Goal: Task Accomplishment & Management: Manage account settings

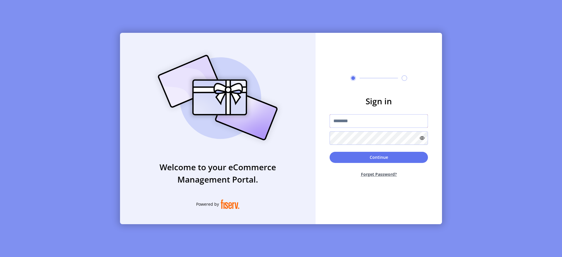
type input "**********"
click at [392, 156] on button "Continue" at bounding box center [379, 157] width 98 height 11
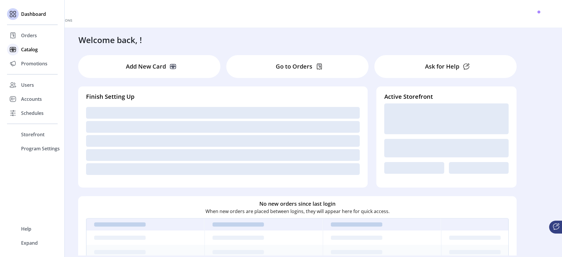
click at [24, 42] on div "Catalog" at bounding box center [32, 49] width 51 height 14
click at [31, 37] on span "Orders" at bounding box center [29, 35] width 16 height 7
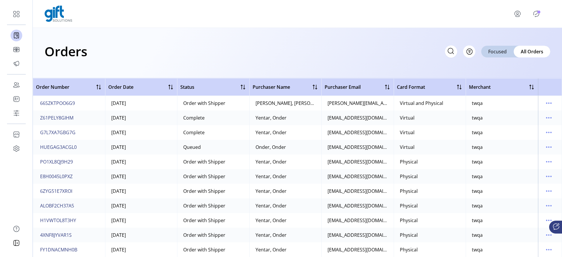
click at [104, 62] on div "Orders Filter Focused All Orders" at bounding box center [297, 53] width 529 height 50
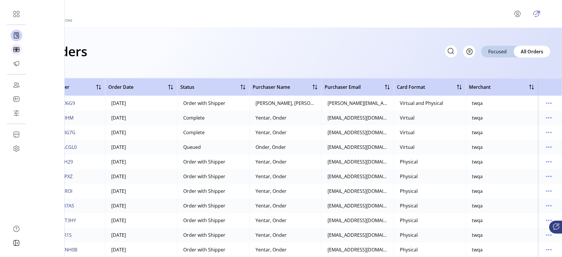
click at [12, 48] on icon at bounding box center [16, 49] width 9 height 9
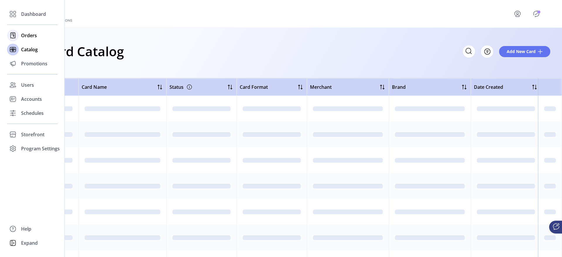
click at [25, 37] on span "Orders" at bounding box center [29, 35] width 16 height 7
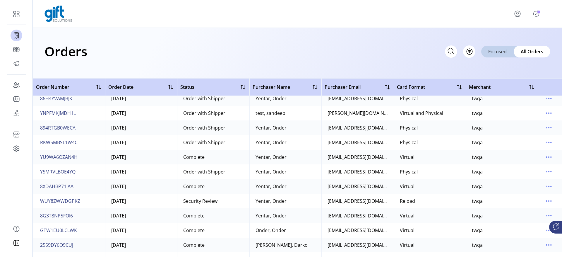
scroll to position [3728, 0]
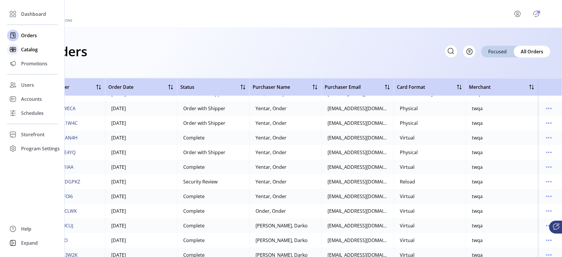
click at [19, 47] on div "Catalog" at bounding box center [32, 49] width 51 height 14
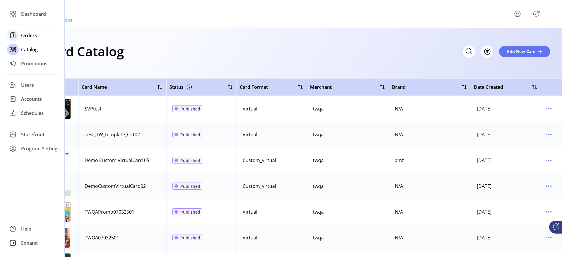
click at [20, 35] on div "Orders" at bounding box center [32, 35] width 51 height 14
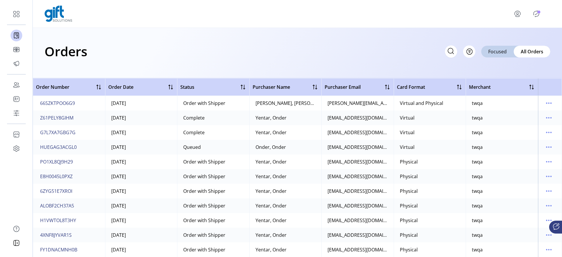
click at [518, 13] on icon "menu" at bounding box center [517, 13] width 9 height 9
click at [517, 37] on span "Sign Out" at bounding box center [532, 39] width 44 height 5
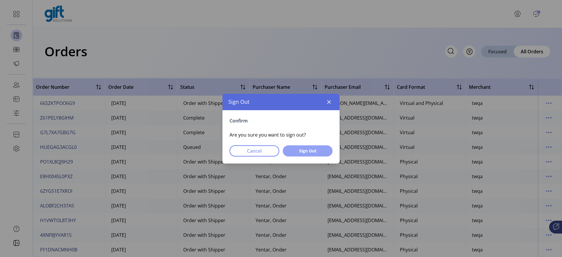
click at [297, 150] on span "Sign Out" at bounding box center [307, 151] width 35 height 6
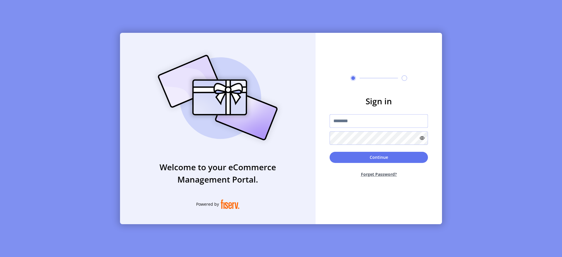
click at [358, 121] on input "text" at bounding box center [379, 120] width 98 height 13
type input "**********"
click at [384, 161] on button "Continue" at bounding box center [379, 157] width 98 height 11
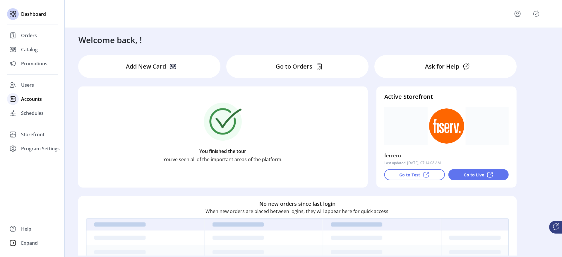
click at [19, 98] on div "Accounts" at bounding box center [32, 99] width 51 height 14
click at [24, 98] on span "Accounts" at bounding box center [31, 98] width 21 height 7
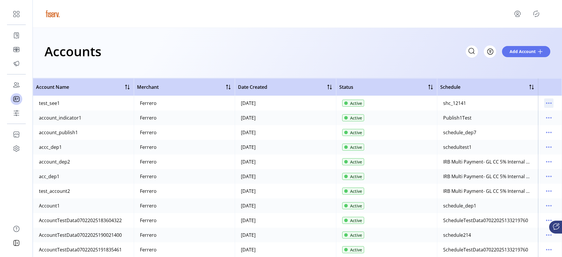
click at [547, 99] on icon "menu" at bounding box center [548, 102] width 9 height 9
click at [522, 133] on span "View Users" at bounding box center [521, 133] width 49 height 5
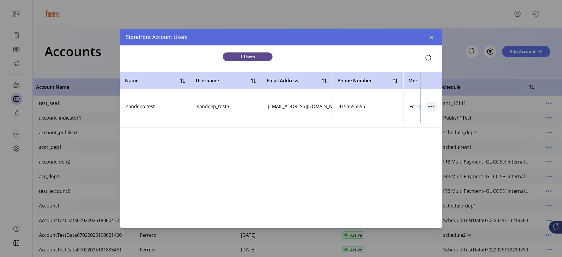
click at [428, 106] on icon "button" at bounding box center [431, 105] width 9 height 9
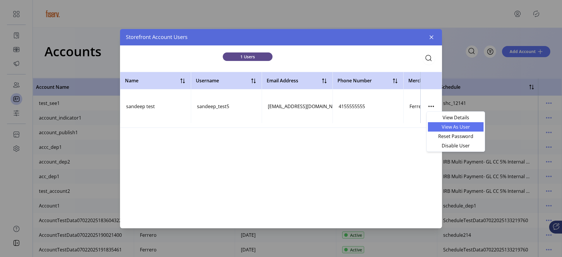
click at [441, 129] on span "View As User" at bounding box center [456, 126] width 49 height 5
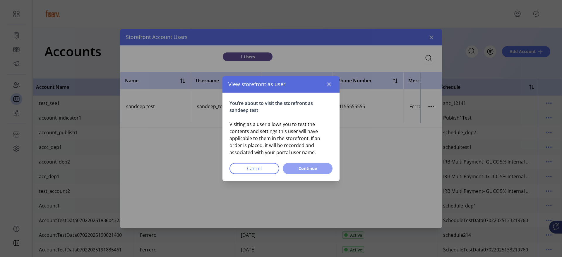
click at [303, 172] on button "Continue" at bounding box center [308, 168] width 50 height 11
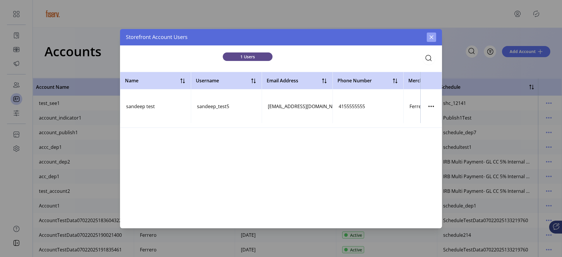
click at [434, 40] on button "button" at bounding box center [431, 37] width 9 height 9
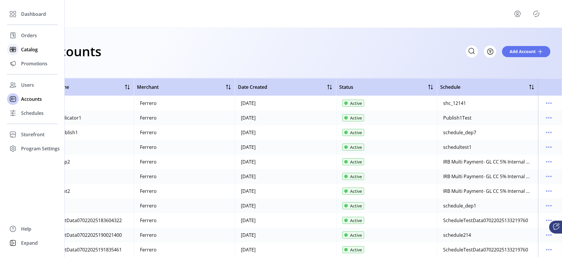
click at [23, 43] on div "Catalog" at bounding box center [32, 49] width 51 height 14
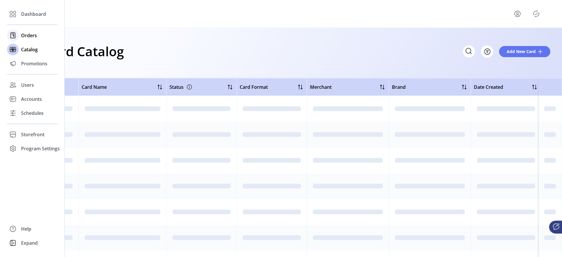
click at [25, 35] on span "Orders" at bounding box center [29, 35] width 16 height 7
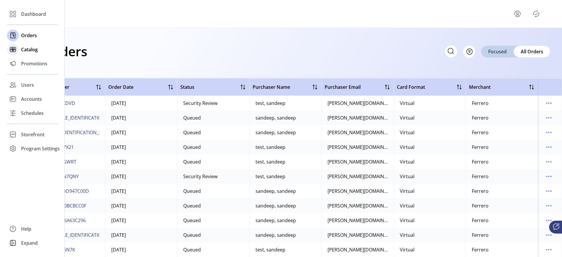
click at [27, 48] on span "Catalog" at bounding box center [29, 49] width 17 height 7
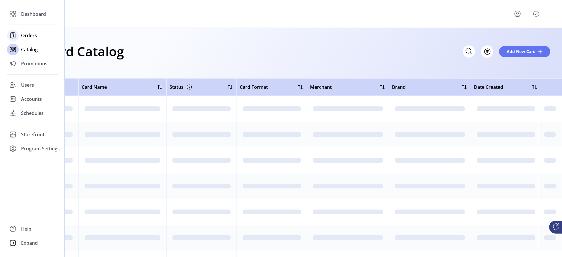
click at [34, 37] on span "Orders" at bounding box center [29, 35] width 16 height 7
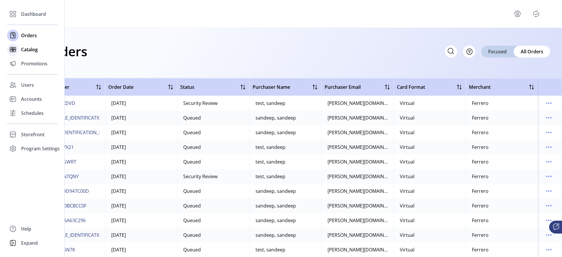
click at [20, 53] on div "Catalog" at bounding box center [32, 49] width 51 height 14
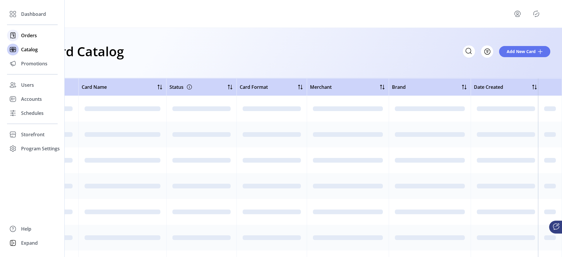
click at [27, 35] on span "Orders" at bounding box center [29, 35] width 16 height 7
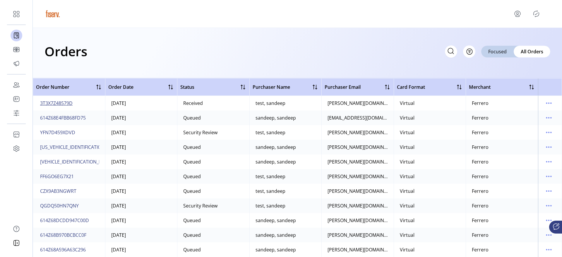
click at [66, 104] on span "3T3X7Z48579D" at bounding box center [56, 103] width 33 height 7
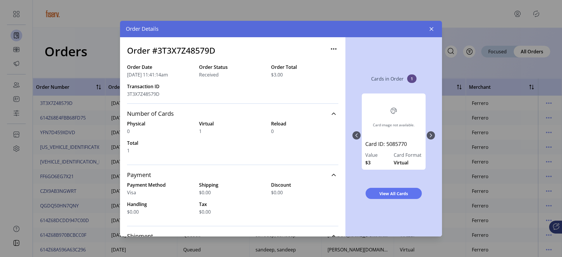
click at [431, 34] on div "Order Details" at bounding box center [281, 29] width 322 height 16
click at [433, 34] on div "Order Details" at bounding box center [281, 29] width 322 height 16
click at [433, 30] on icon "button" at bounding box center [432, 29] width 4 height 4
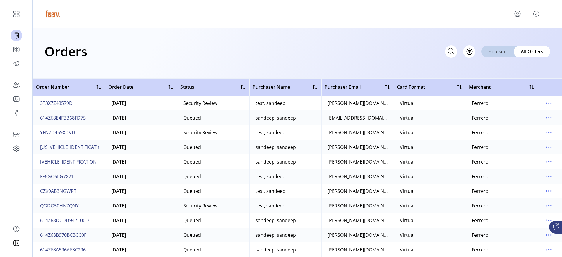
click at [516, 18] on icon "menu" at bounding box center [517, 13] width 9 height 9
click at [519, 38] on span "Sign Out" at bounding box center [532, 39] width 44 height 5
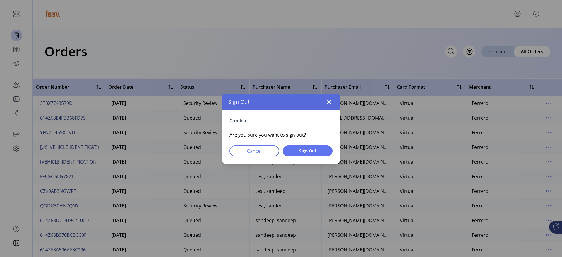
click at [315, 160] on div "Confirm Are you sure you want to sign out? Cancel Sign Out" at bounding box center [281, 136] width 117 height 53
click at [322, 148] on span "Sign Out" at bounding box center [307, 151] width 35 height 6
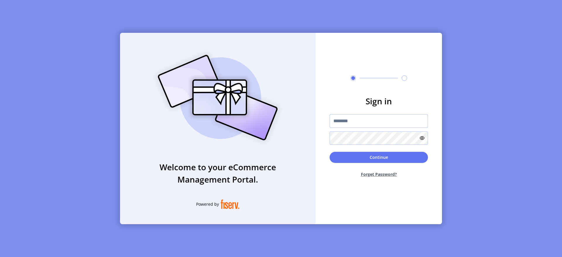
click at [336, 122] on input "text" at bounding box center [379, 120] width 98 height 13
type input "**********"
click at [373, 154] on button "Continue" at bounding box center [379, 157] width 98 height 11
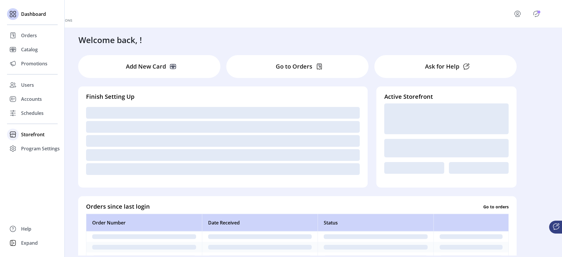
click at [29, 138] on span "Storefront" at bounding box center [32, 134] width 23 height 7
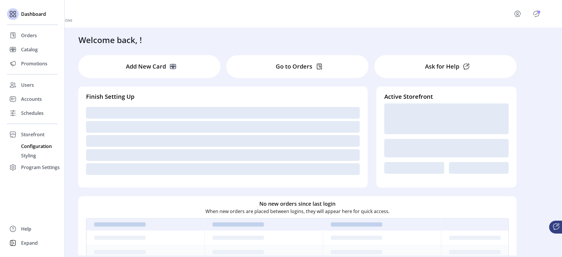
click at [33, 144] on span "Configuration" at bounding box center [36, 146] width 31 height 7
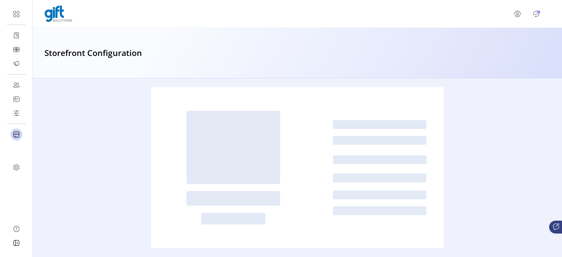
click at [541, 11] on p-badge "Publisher Panel" at bounding box center [539, 12] width 3 height 3
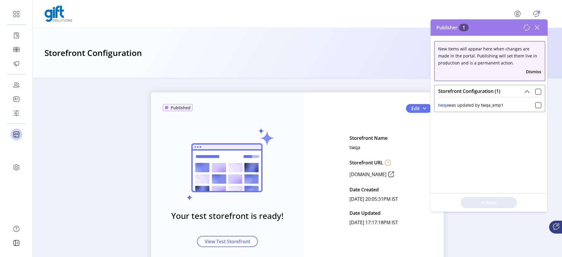
click at [539, 32] on icon at bounding box center [537, 27] width 9 height 9
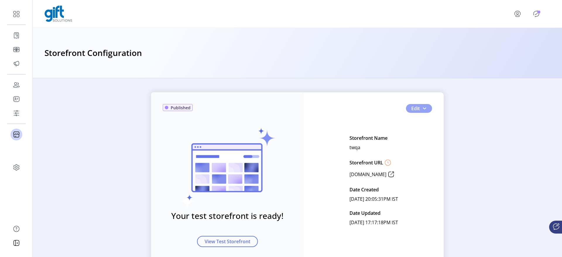
click at [428, 107] on button "Edit" at bounding box center [419, 108] width 26 height 9
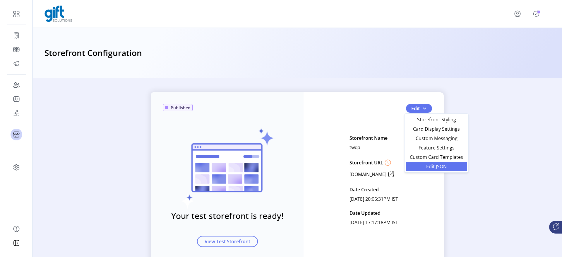
click at [424, 167] on span "Edit JSON" at bounding box center [436, 166] width 54 height 5
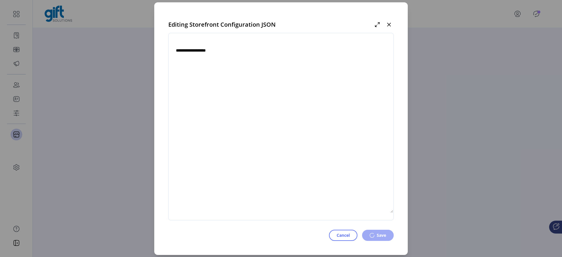
type textarea "**********"
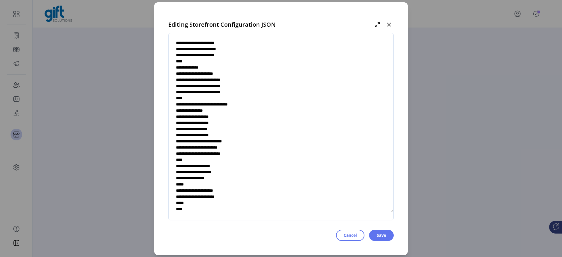
scroll to position [2117, 0]
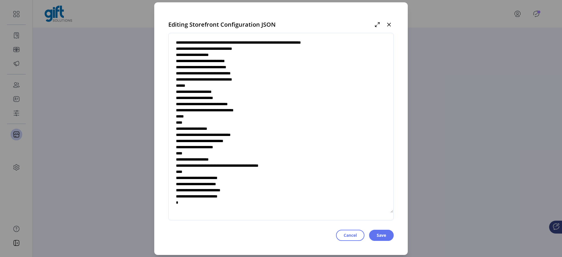
click at [263, 173] on textarea at bounding box center [281, 126] width 225 height 173
drag, startPoint x: 170, startPoint y: 172, endPoint x: 255, endPoint y: 180, distance: 85.8
click at [255, 180] on textarea at bounding box center [281, 126] width 225 height 173
click at [251, 179] on textarea at bounding box center [281, 126] width 225 height 173
drag, startPoint x: 251, startPoint y: 179, endPoint x: 181, endPoint y: 178, distance: 70.0
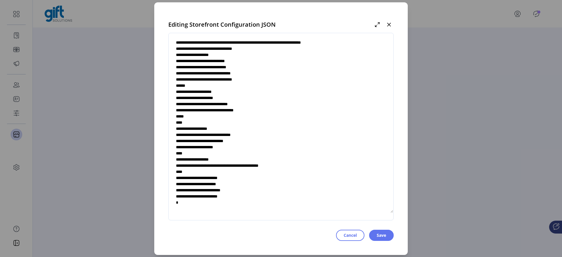
click at [181, 178] on textarea at bounding box center [281, 126] width 225 height 173
click at [345, 237] on span "Cancel" at bounding box center [350, 235] width 13 height 6
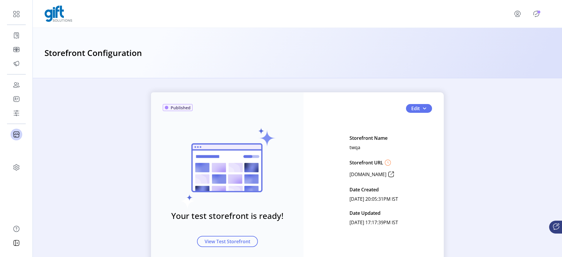
click at [518, 16] on icon "menu" at bounding box center [517, 13] width 9 height 9
click at [522, 35] on link "Sign Out" at bounding box center [531, 39] width 51 height 9
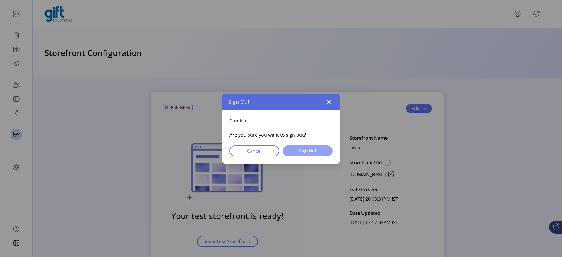
click at [320, 155] on button "Sign Out" at bounding box center [308, 150] width 50 height 11
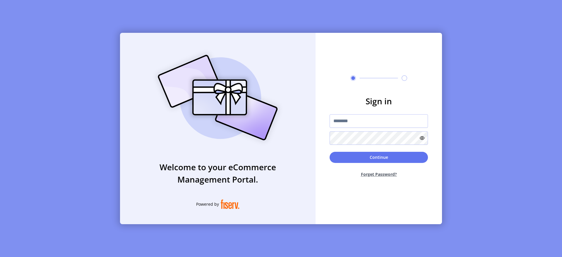
click at [361, 129] on div at bounding box center [379, 129] width 98 height 30
click at [361, 121] on input "text" at bounding box center [379, 120] width 98 height 13
type input "**********"
click at [367, 160] on button "Continue" at bounding box center [379, 157] width 98 height 11
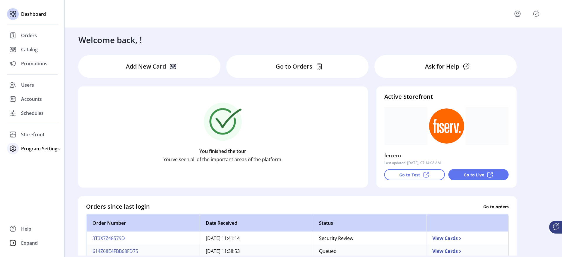
click at [36, 146] on span "Program Settings" at bounding box center [40, 148] width 39 height 7
click at [35, 158] on span "Templates" at bounding box center [32, 160] width 23 height 7
click at [39, 161] on span "Templates" at bounding box center [32, 160] width 23 height 7
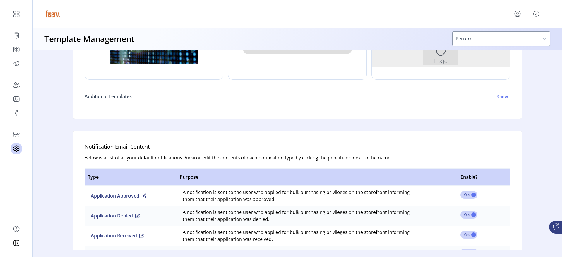
click at [122, 98] on h6 "Additional Templates" at bounding box center [108, 96] width 47 height 7
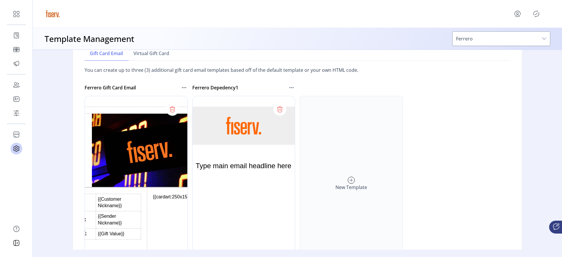
scroll to position [327, 0]
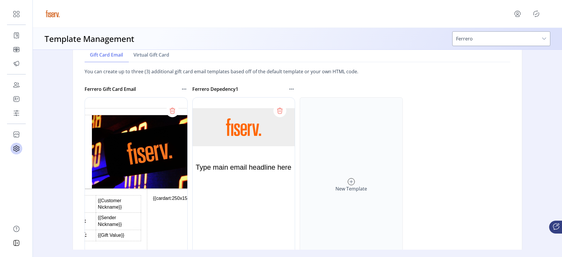
click at [181, 90] on icon at bounding box center [184, 89] width 7 height 7
click at [193, 102] on span "Edit Template" at bounding box center [208, 99] width 49 height 5
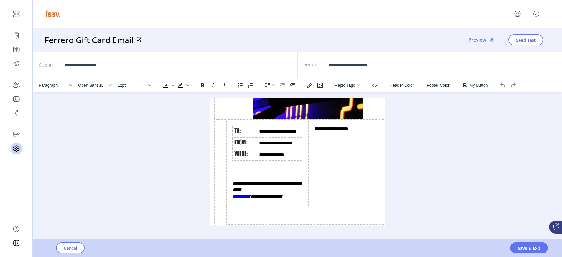
scroll to position [64, 0]
click at [255, 203] on td "**********" at bounding box center [268, 163] width 82 height 86
drag, startPoint x: 255, startPoint y: 203, endPoint x: 235, endPoint y: 196, distance: 21.6
click at [235, 196] on td "**********" at bounding box center [268, 163] width 82 height 86
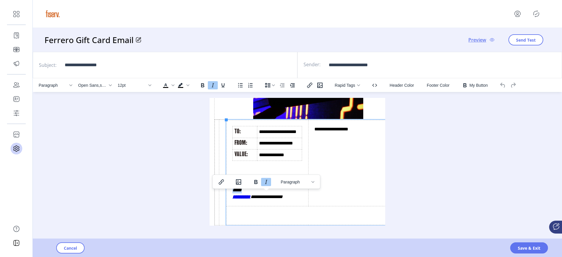
copy em "**********"
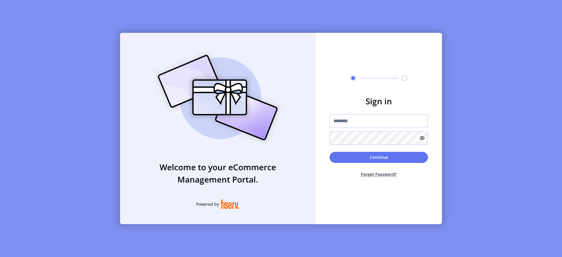
click at [350, 120] on input "text" at bounding box center [379, 120] width 98 height 13
type input "**********"
click at [378, 154] on button "Continue" at bounding box center [379, 157] width 98 height 11
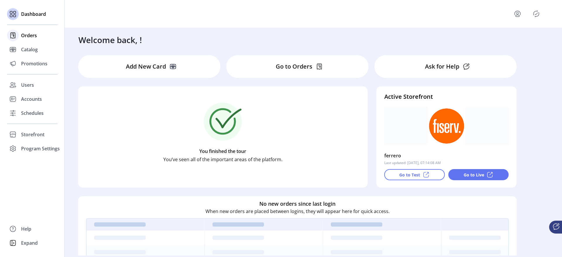
click at [19, 41] on div "Orders" at bounding box center [32, 35] width 51 height 14
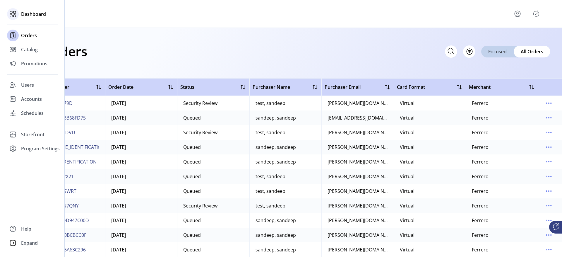
click at [19, 16] on div "Dashboard" at bounding box center [32, 14] width 51 height 14
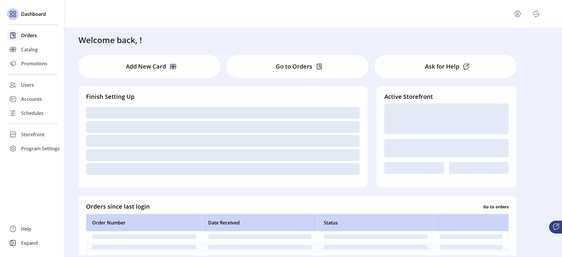
click at [17, 32] on icon at bounding box center [12, 35] width 9 height 9
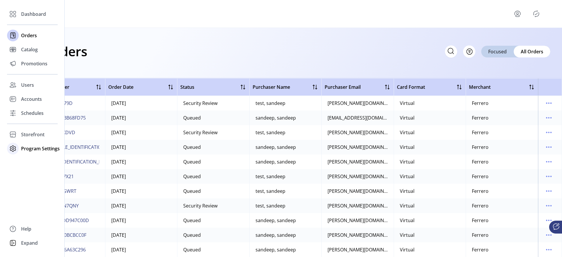
click at [28, 146] on span "Program Settings" at bounding box center [40, 148] width 39 height 7
click at [31, 140] on div "Storefront" at bounding box center [32, 134] width 51 height 14
click at [38, 148] on span "Configuration" at bounding box center [36, 146] width 31 height 7
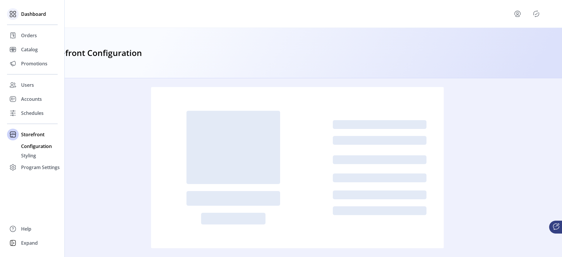
click at [20, 16] on div "Dashboard" at bounding box center [32, 14] width 51 height 14
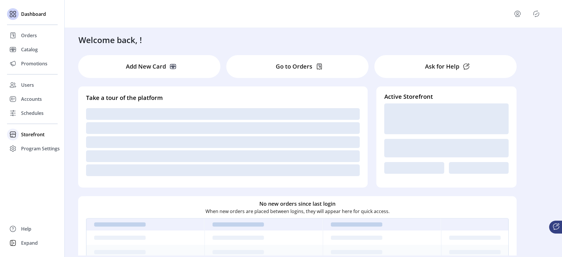
click at [32, 133] on span "Storefront" at bounding box center [32, 134] width 23 height 7
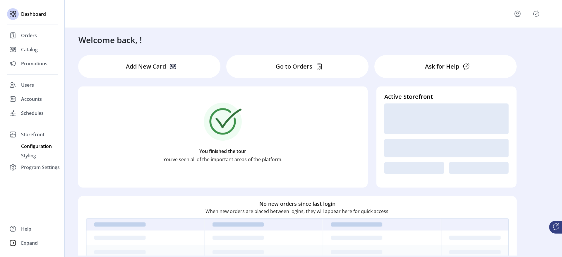
click at [39, 143] on span "Configuration" at bounding box center [36, 146] width 31 height 7
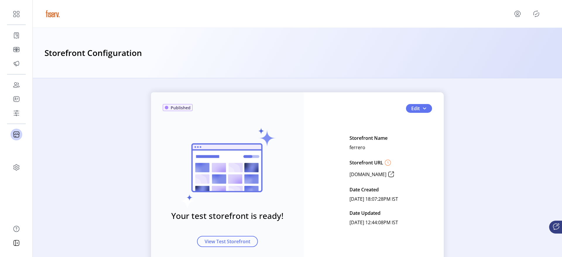
scroll to position [1, 0]
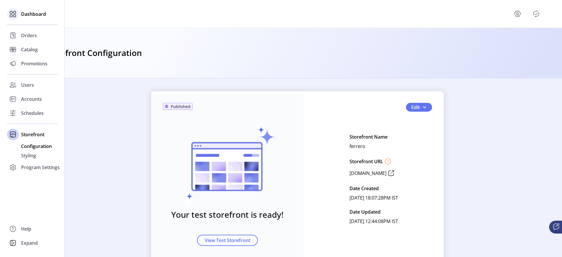
click at [18, 16] on div at bounding box center [13, 14] width 12 height 12
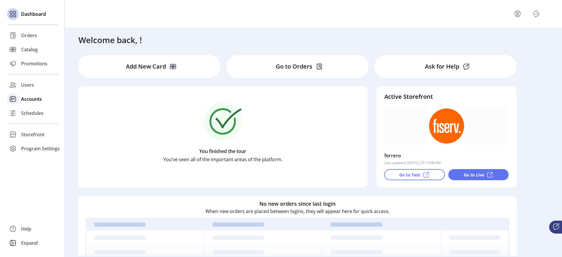
click at [35, 100] on span "Accounts" at bounding box center [31, 98] width 21 height 7
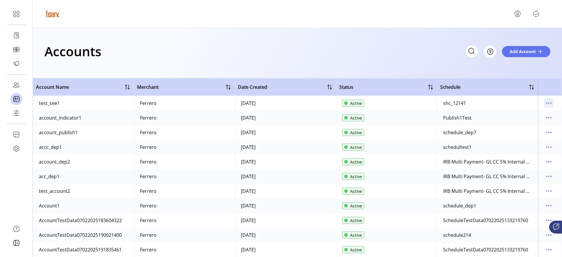
click at [544, 99] on icon "menu" at bounding box center [548, 102] width 9 height 9
click at [523, 132] on span "View Users" at bounding box center [521, 133] width 49 height 5
click at [549, 107] on div "Storefront Account Users 1 Users Name Username Email Address Phone Number Merch…" at bounding box center [281, 128] width 562 height 257
click at [547, 102] on icon "menu" at bounding box center [548, 102] width 9 height 9
click at [523, 131] on span "View Users" at bounding box center [521, 133] width 49 height 5
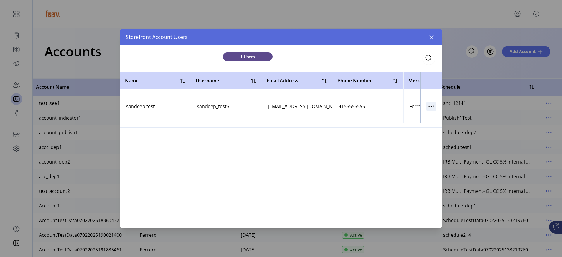
click at [432, 107] on icon "button" at bounding box center [431, 105] width 9 height 9
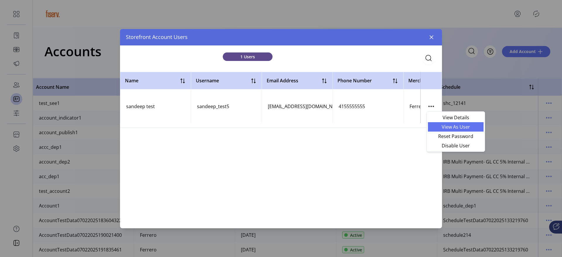
click at [444, 125] on span "View As User" at bounding box center [456, 126] width 49 height 5
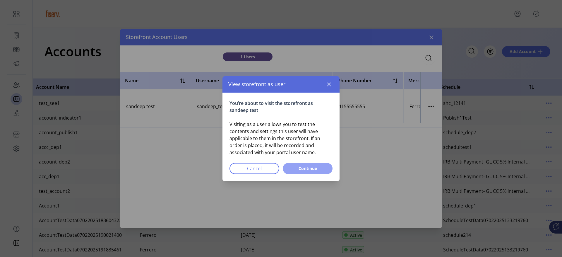
click at [315, 166] on span "Continue" at bounding box center [307, 168] width 35 height 6
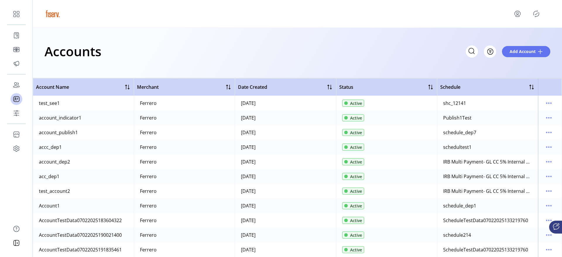
click at [21, 70] on div "Storefront Account Users 1 Users Name Username Email Address Phone Number Merch…" at bounding box center [281, 128] width 562 height 257
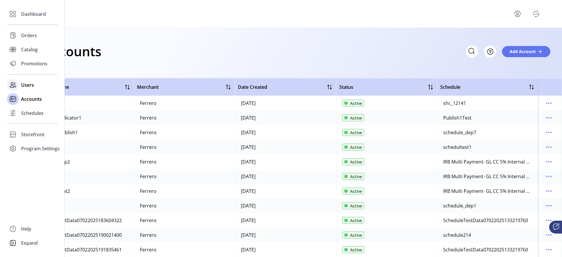
click at [16, 81] on icon at bounding box center [12, 84] width 9 height 9
click at [13, 84] on icon at bounding box center [12, 84] width 4 height 5
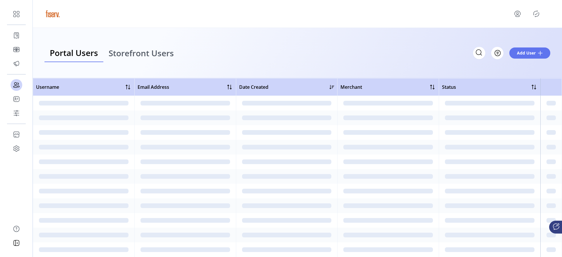
click at [141, 56] on span "Storefront Users" at bounding box center [141, 53] width 65 height 8
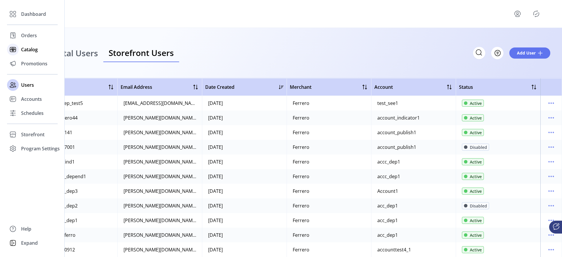
click at [18, 48] on div at bounding box center [13, 50] width 12 height 12
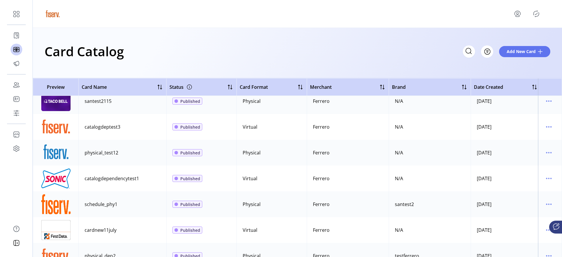
scroll to position [716, 0]
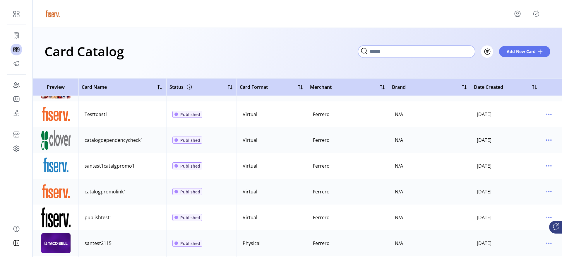
click at [466, 51] on input "Search" at bounding box center [416, 51] width 117 height 12
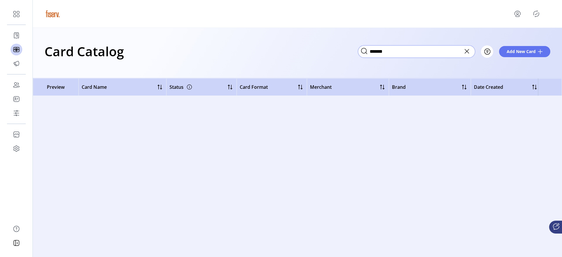
scroll to position [0, 0]
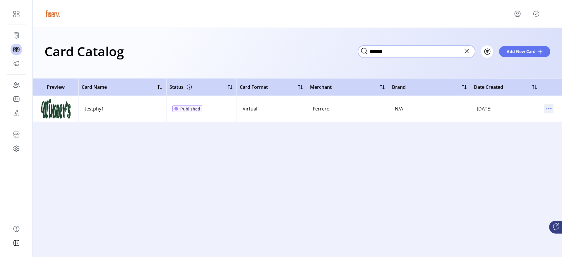
type input "*******"
click at [545, 108] on icon "menu" at bounding box center [548, 108] width 9 height 9
click at [517, 122] on span "View Details" at bounding box center [524, 120] width 49 height 5
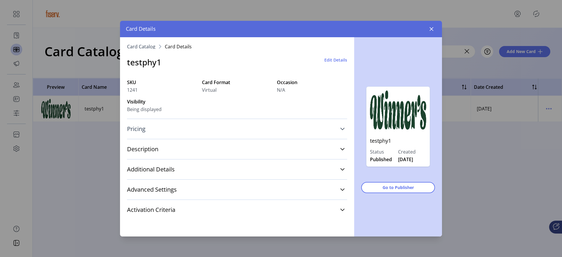
click at [195, 129] on link "Pricing" at bounding box center [237, 128] width 220 height 13
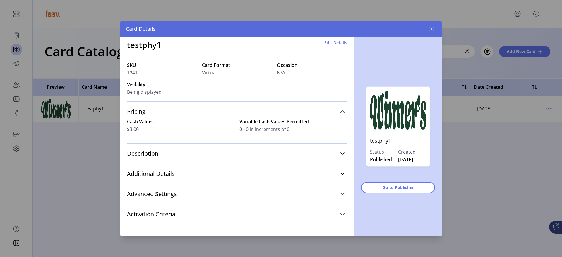
scroll to position [18, 0]
drag, startPoint x: 129, startPoint y: 128, endPoint x: 142, endPoint y: 129, distance: 12.9
click at [142, 129] on div "$3.00" at bounding box center [181, 128] width 108 height 7
click at [439, 26] on div "Card Details" at bounding box center [281, 29] width 322 height 16
click at [432, 28] on icon "button" at bounding box center [431, 29] width 5 height 5
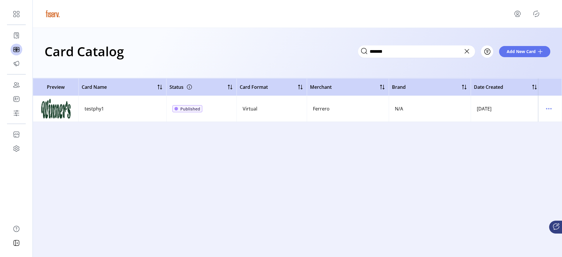
click at [521, 57] on div "******* Filter Add New Card" at bounding box center [454, 51] width 192 height 12
click at [513, 52] on span "Add New Card" at bounding box center [521, 51] width 29 height 6
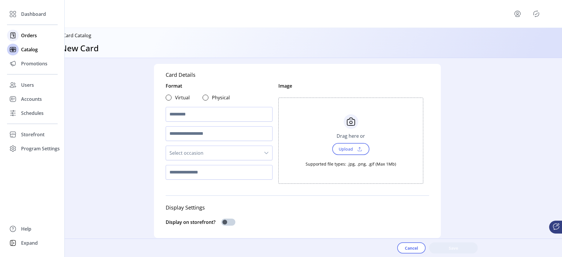
click at [18, 35] on div at bounding box center [13, 36] width 12 height 12
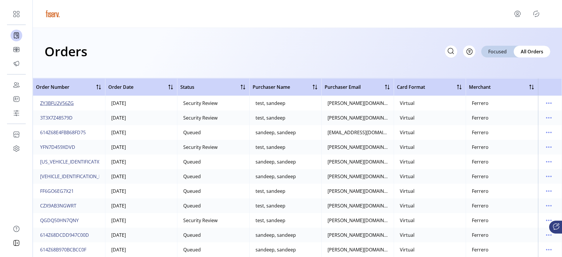
drag, startPoint x: 86, startPoint y: 107, endPoint x: 64, endPoint y: 102, distance: 22.2
click at [64, 102] on td "ZY3BFU2V56ZG" at bounding box center [69, 103] width 72 height 15
click at [69, 102] on span "ZY3BFU2V56ZG" at bounding box center [57, 103] width 34 height 7
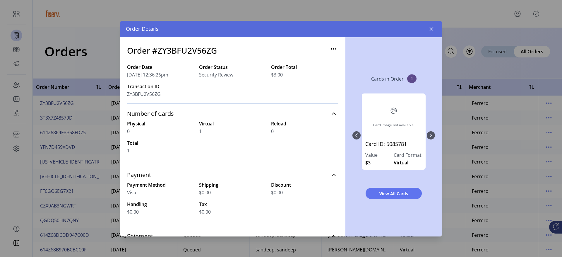
drag, startPoint x: 266, startPoint y: 74, endPoint x: 282, endPoint y: 74, distance: 16.7
click at [282, 74] on div "Order Date 10/07/2025 12:36:26pm Order Status Security Review Order Total $3.00…" at bounding box center [232, 84] width 211 height 40
click at [293, 83] on div "Order Date 10/07/2025 12:36:26pm Order Status Security Review Order Total $3.00…" at bounding box center [232, 84] width 211 height 40
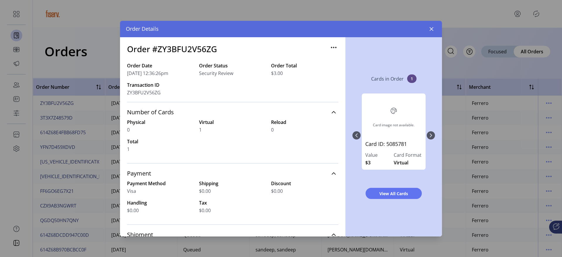
scroll to position [1, 0]
drag, startPoint x: 195, startPoint y: 73, endPoint x: 233, endPoint y: 74, distance: 38.1
click at [233, 74] on div "Order Date 10/07/2025 12:36:26pm Order Status Security Review Order Total $3.00…" at bounding box center [232, 82] width 211 height 40
click at [234, 73] on div "Security Review" at bounding box center [232, 73] width 67 height 7
drag, startPoint x: 197, startPoint y: 73, endPoint x: 235, endPoint y: 77, distance: 38.6
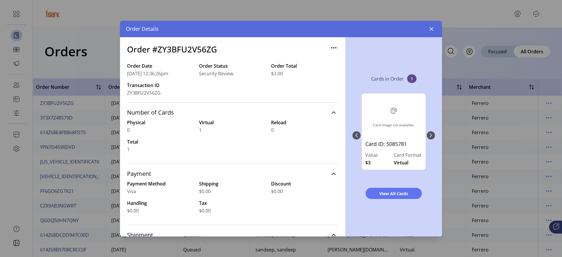
click at [235, 77] on div "Order Date 10/07/2025 12:36:26pm Order Status Security Review Order Total $3.00…" at bounding box center [232, 82] width 211 height 40
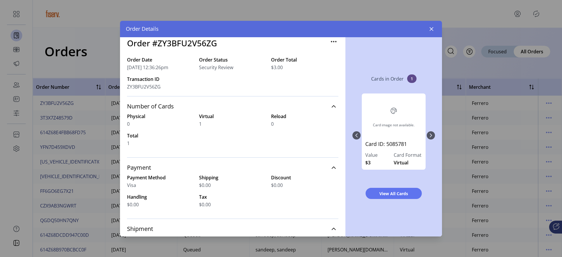
scroll to position [0, 0]
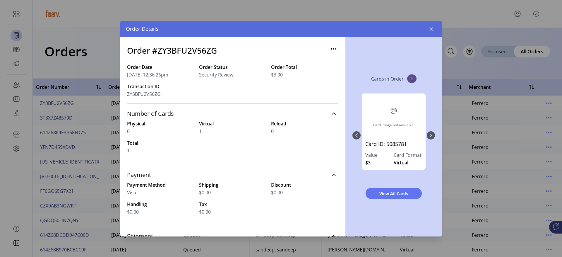
drag, startPoint x: 127, startPoint y: 77, endPoint x: 194, endPoint y: 77, distance: 67.9
click at [194, 77] on div "Order #ZY3BFU2V56ZG Order Date 10/07/2025 12:36:26pm Order Status Security Revi…" at bounding box center [232, 136] width 225 height 199
drag, startPoint x: 269, startPoint y: 76, endPoint x: 283, endPoint y: 76, distance: 13.2
click at [283, 76] on div "$3.00" at bounding box center [304, 74] width 67 height 7
drag, startPoint x: 201, startPoint y: 81, endPoint x: 235, endPoint y: 78, distance: 33.7
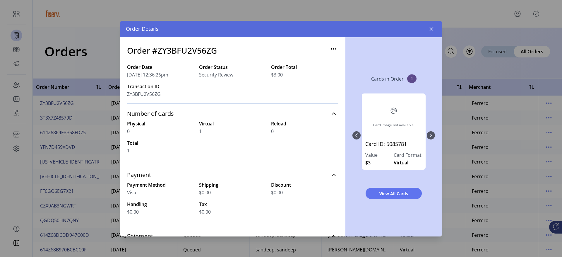
click at [235, 78] on div "Order Date 10/07/2025 12:36:26pm Order Status Security Review Order Total $3.00…" at bounding box center [232, 84] width 211 height 40
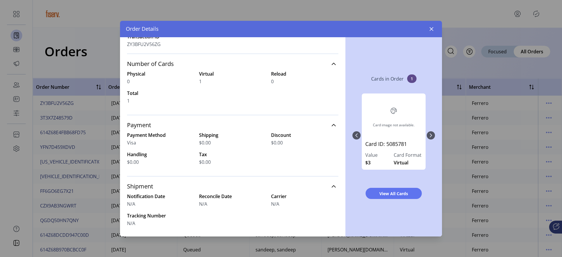
scroll to position [57, 0]
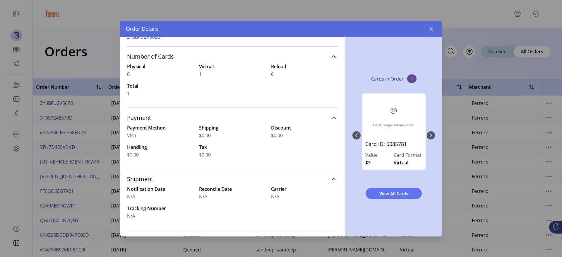
drag, startPoint x: 196, startPoint y: 71, endPoint x: 206, endPoint y: 71, distance: 9.1
click at [206, 71] on div "Physical 0 Virtual 1 Reload 0 Total 1" at bounding box center [232, 80] width 211 height 34
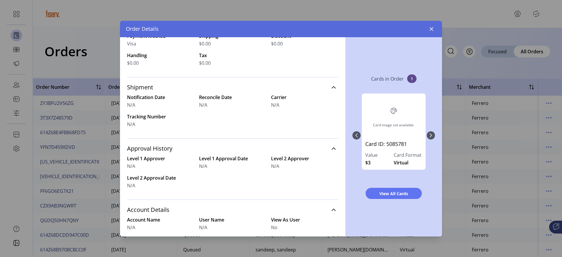
scroll to position [151, 0]
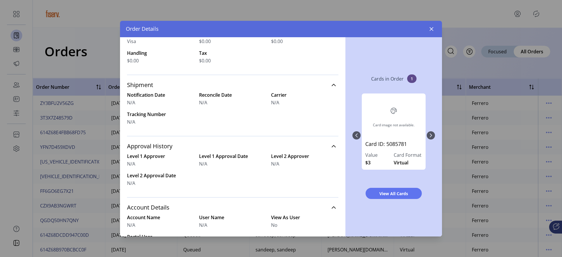
drag, startPoint x: 128, startPoint y: 84, endPoint x: 165, endPoint y: 102, distance: 41.5
click at [165, 102] on div "Shipment Notification Date N/A Reconcile Date N/A Carrier N/A Tracking Number N…" at bounding box center [232, 105] width 211 height 61
drag, startPoint x: 193, startPoint y: 94, endPoint x: 197, endPoint y: 100, distance: 7.7
click at [197, 100] on div "Notification Date N/A Reconcile Date N/A Carrier N/A Tracking Number N/A" at bounding box center [232, 108] width 211 height 34
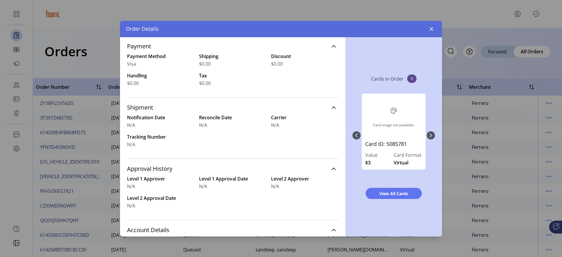
scroll to position [128, 0]
click at [187, 120] on label "Notification Date" at bounding box center [160, 118] width 67 height 7
drag, startPoint x: 196, startPoint y: 127, endPoint x: 227, endPoint y: 127, distance: 31.0
click at [227, 127] on div "Notification Date N/A Reconcile Date N/A Carrier N/A Tracking Number N/A" at bounding box center [232, 132] width 211 height 34
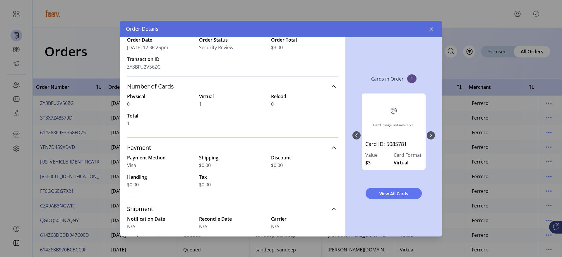
scroll to position [31, 0]
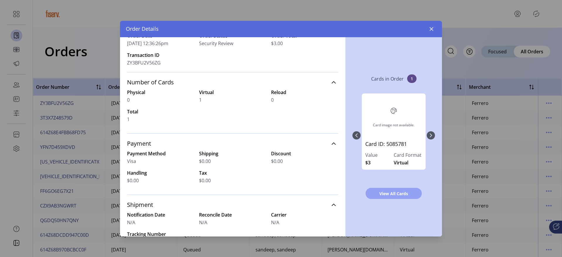
click at [384, 198] on button "View All Cards" at bounding box center [394, 193] width 56 height 11
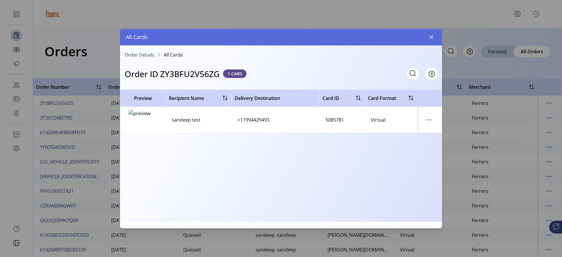
drag, startPoint x: 170, startPoint y: 120, endPoint x: 205, endPoint y: 123, distance: 35.5
click at [205, 123] on td "sandeep test" at bounding box center [199, 120] width 66 height 26
drag, startPoint x: 237, startPoint y: 121, endPoint x: 275, endPoint y: 122, distance: 37.8
click at [275, 122] on td "+11994429493" at bounding box center [276, 120] width 88 height 26
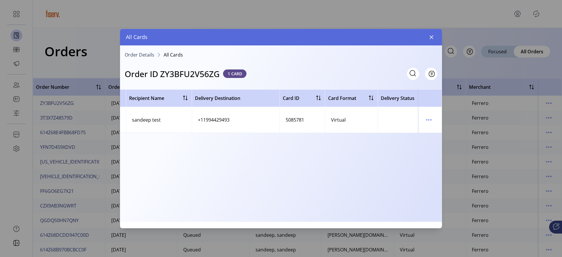
scroll to position [0, 45]
click at [284, 119] on div "5085781" at bounding box center [290, 119] width 18 height 7
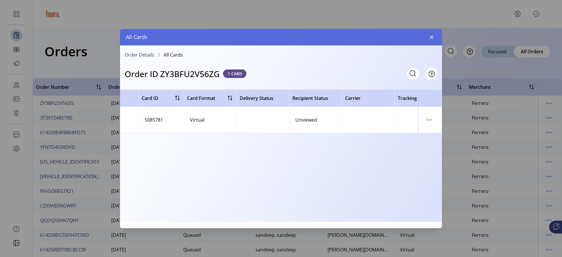
scroll to position [0, 210]
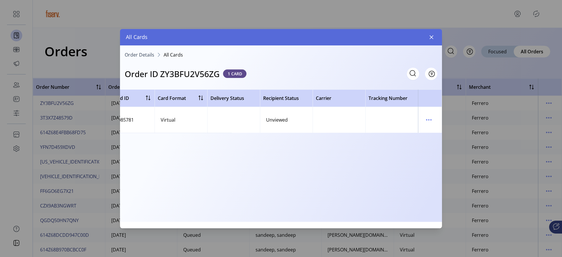
click at [279, 117] on div "Unviewed" at bounding box center [277, 119] width 22 height 7
click at [430, 119] on icon "menu" at bounding box center [428, 119] width 9 height 9
click at [434, 132] on span "View Card Details" at bounding box center [453, 131] width 49 height 5
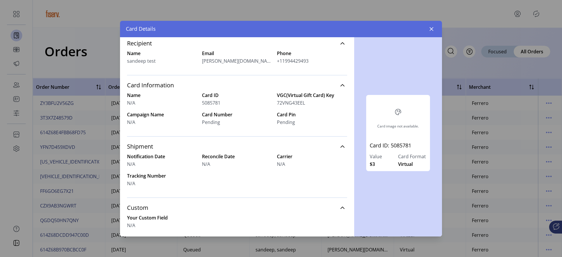
scroll to position [105, 0]
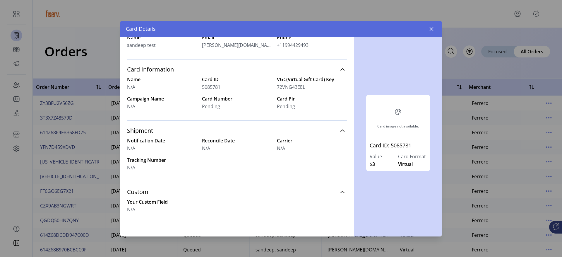
drag, startPoint x: 196, startPoint y: 108, endPoint x: 225, endPoint y: 108, distance: 29.0
click at [225, 108] on div "Name N/A Card ID 5085781 VGC(Virtual Gift Card) Key 72VNG43EEL Campaign Name N/…" at bounding box center [237, 93] width 220 height 34
drag, startPoint x: 275, startPoint y: 105, endPoint x: 298, endPoint y: 105, distance: 22.3
click at [298, 105] on div "Pending" at bounding box center [312, 106] width 70 height 7
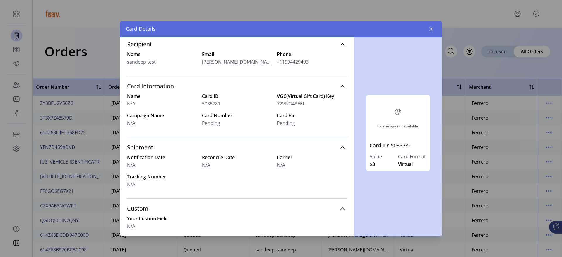
click at [258, 100] on div "Card ID 5085781" at bounding box center [237, 100] width 70 height 15
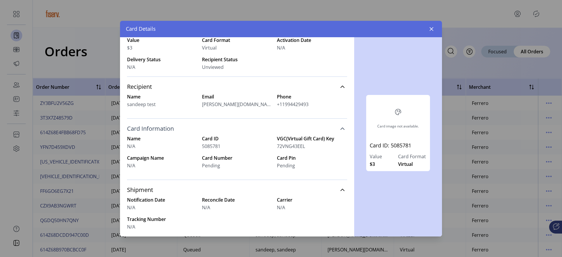
scroll to position [39, 0]
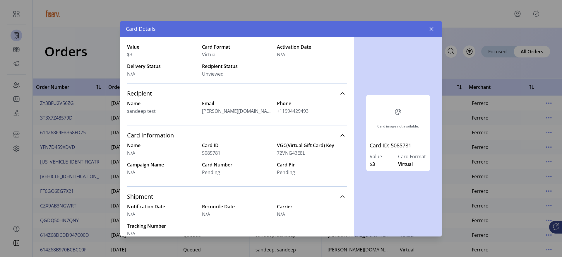
drag, startPoint x: 134, startPoint y: 57, endPoint x: 128, endPoint y: 56, distance: 5.9
click at [128, 56] on div "$3" at bounding box center [162, 54] width 70 height 7
drag, startPoint x: 200, startPoint y: 173, endPoint x: 222, endPoint y: 174, distance: 22.0
click at [222, 174] on div "Name N/A Card ID 5085781 VGC(Virtual Gift Card) Key 72VNG43EEL Campaign Name N/…" at bounding box center [237, 159] width 220 height 34
drag, startPoint x: 267, startPoint y: 172, endPoint x: 290, endPoint y: 172, distance: 23.1
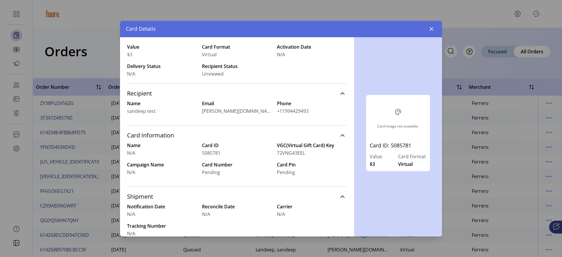
click at [290, 172] on div "Name N/A Card ID 5085781 VGC(Virtual Gift Card) Key 72VNG43EEL Campaign Name N/…" at bounding box center [237, 159] width 220 height 34
click at [264, 172] on div "Pending" at bounding box center [237, 172] width 70 height 7
drag, startPoint x: 220, startPoint y: 172, endPoint x: 199, endPoint y: 172, distance: 21.4
click at [199, 172] on div "Name N/A Card ID 5085781 VGC(Virtual Gift Card) Key 72VNG43EEL Campaign Name N/…" at bounding box center [237, 159] width 220 height 34
drag, startPoint x: 275, startPoint y: 173, endPoint x: 289, endPoint y: 173, distance: 14.1
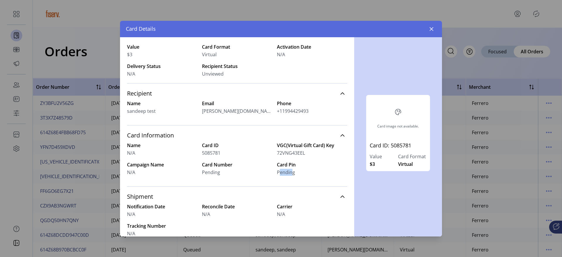
click at [289, 173] on span "Pending" at bounding box center [286, 172] width 18 height 7
click at [255, 169] on div "Pending" at bounding box center [237, 172] width 70 height 7
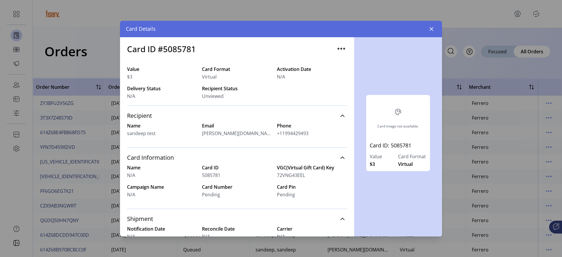
scroll to position [0, 0]
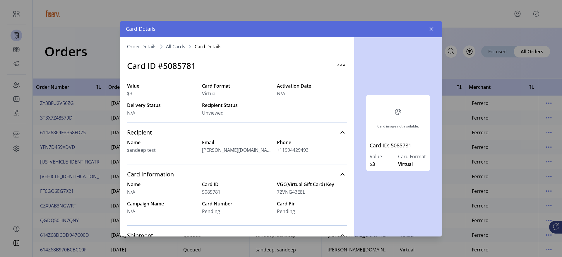
click at [149, 47] on span "Order Details" at bounding box center [142, 46] width 30 height 5
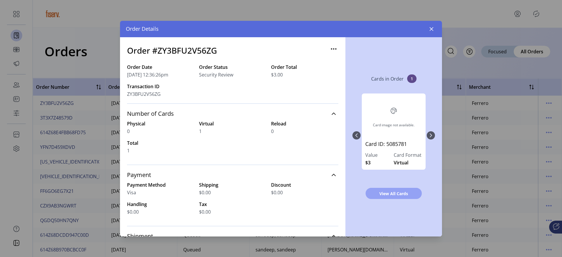
click at [375, 189] on button "View All Cards" at bounding box center [394, 193] width 56 height 11
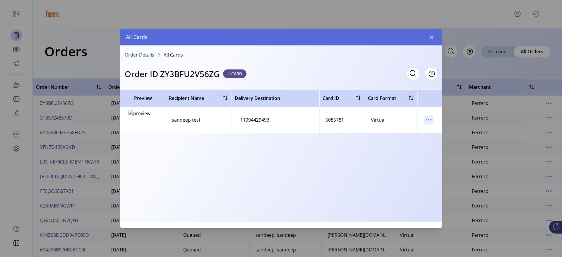
click at [429, 121] on icon "menu" at bounding box center [428, 119] width 9 height 9
click at [139, 54] on span "Order Details" at bounding box center [140, 54] width 30 height 5
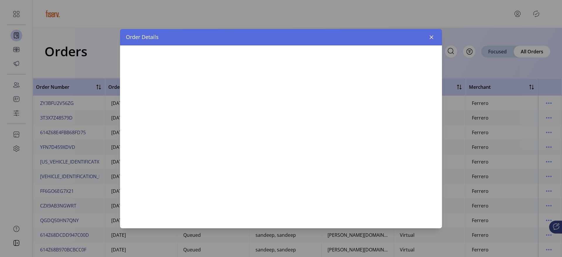
drag, startPoint x: 139, startPoint y: 54, endPoint x: 200, endPoint y: 71, distance: 63.8
click at [143, 54] on div at bounding box center [281, 136] width 322 height 183
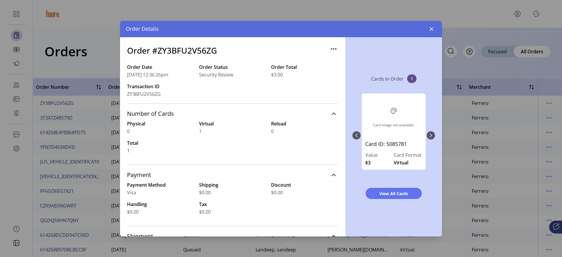
click at [331, 49] on icon "button" at bounding box center [333, 48] width 9 height 9
click at [305, 57] on div "Order #ZY3BFU2V56ZG" at bounding box center [232, 53] width 211 height 19
click at [331, 51] on icon "button" at bounding box center [333, 48] width 9 height 9
click at [312, 73] on div "$3.00" at bounding box center [304, 74] width 67 height 7
click at [336, 47] on div "Order #ZY3BFU2V56ZG Order Date 10/07/2025 12:36:26pm Order Status Security Revi…" at bounding box center [232, 136] width 225 height 199
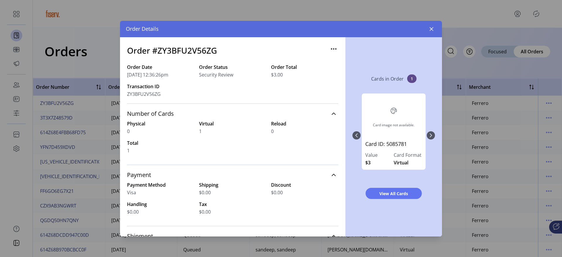
click at [334, 47] on icon "button" at bounding box center [333, 48] width 9 height 9
click at [305, 82] on div "Order Date 10/07/2025 12:36:26pm Order Status Security Review Order Total $3.00…" at bounding box center [232, 84] width 211 height 40
click at [433, 29] on icon "button" at bounding box center [431, 29] width 5 height 5
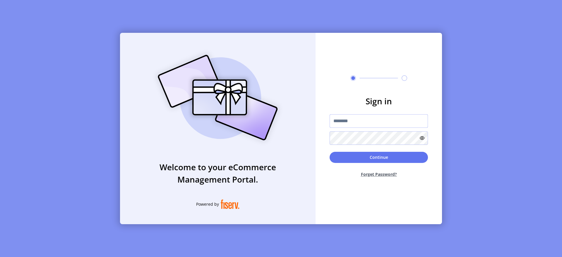
click at [356, 125] on input "text" at bounding box center [379, 120] width 98 height 13
click at [61, 54] on div "Welcome to your eCommerce Management Portal. Powered by Sign in Continue Forget…" at bounding box center [281, 128] width 562 height 257
click at [357, 125] on input "text" at bounding box center [379, 120] width 98 height 13
click at [347, 126] on input "text" at bounding box center [379, 120] width 98 height 13
type input "**********"
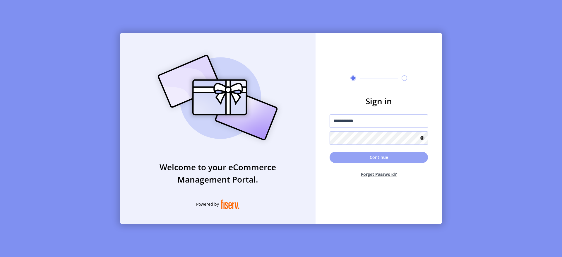
click at [344, 157] on button "Continue" at bounding box center [379, 157] width 98 height 11
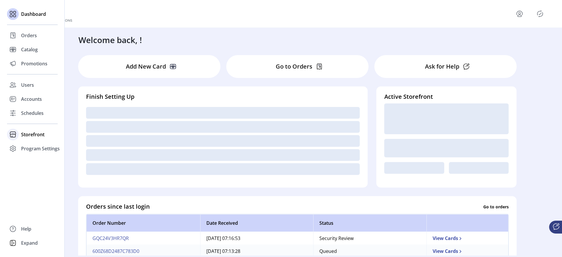
click at [28, 134] on span "Storefront" at bounding box center [32, 134] width 23 height 7
click at [48, 144] on span "Configuration" at bounding box center [36, 146] width 31 height 7
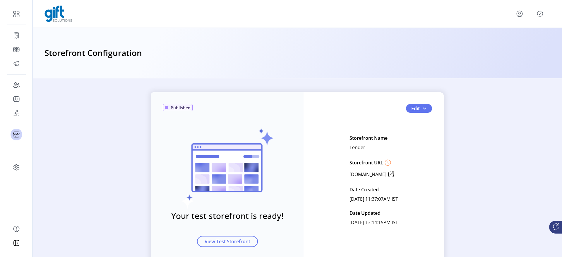
scroll to position [25, 0]
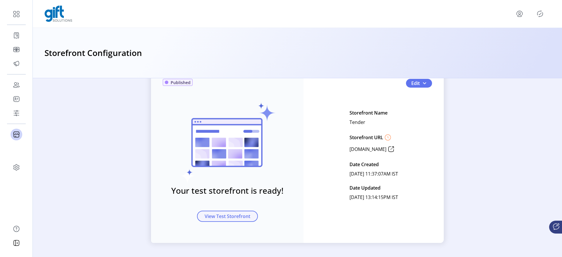
click at [213, 215] on span "View Test Storefront" at bounding box center [228, 216] width 46 height 7
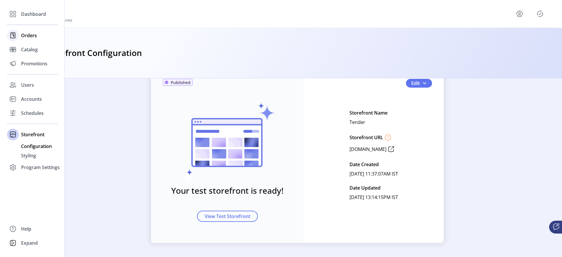
click at [20, 34] on div "Orders" at bounding box center [32, 35] width 51 height 14
click at [9, 33] on icon at bounding box center [12, 35] width 9 height 9
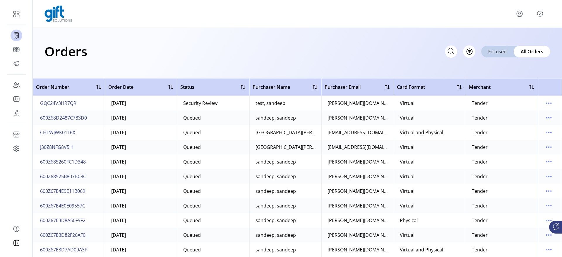
click at [513, 19] on div at bounding box center [298, 14] width 506 height 16
click at [517, 18] on p-button at bounding box center [519, 13] width 9 height 9
click at [521, 11] on icon "menu" at bounding box center [519, 13] width 9 height 9
click at [495, 36] on span "Sign Out" at bounding box center [499, 37] width 44 height 5
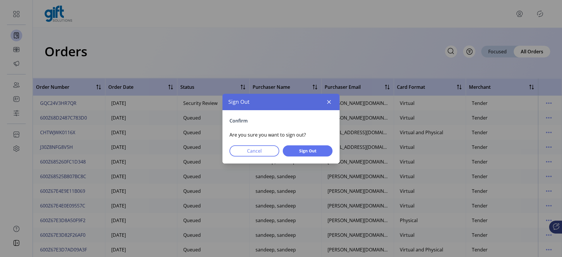
click at [317, 157] on div "Confirm Are you sure you want to sign out? Cancel Sign Out" at bounding box center [281, 136] width 117 height 53
click at [317, 149] on span "Sign Out" at bounding box center [307, 151] width 35 height 6
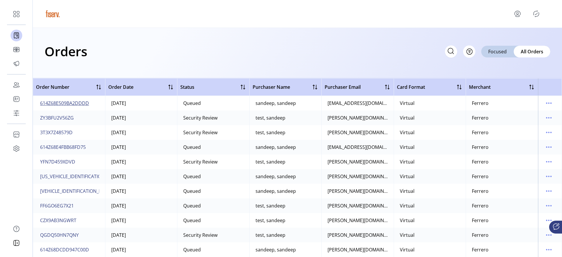
click at [80, 104] on span "614Z68E509BA2DDDD" at bounding box center [64, 103] width 49 height 7
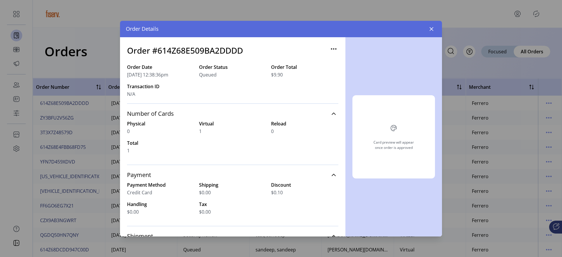
click at [199, 74] on span "Queued" at bounding box center [208, 74] width 18 height 7
click at [211, 75] on span "Queued" at bounding box center [208, 74] width 18 height 7
click at [213, 75] on span "Queued" at bounding box center [208, 74] width 18 height 7
drag, startPoint x: 218, startPoint y: 75, endPoint x: 196, endPoint y: 74, distance: 22.6
click at [196, 74] on div "Order Date 10/07/2025 12:38:36pm Order Status Queued Order Total $9.90 Transact…" at bounding box center [232, 84] width 211 height 40
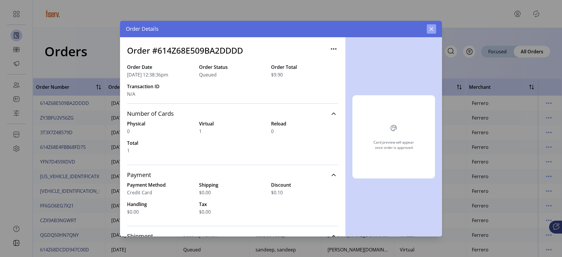
click at [433, 25] on button "button" at bounding box center [431, 28] width 9 height 9
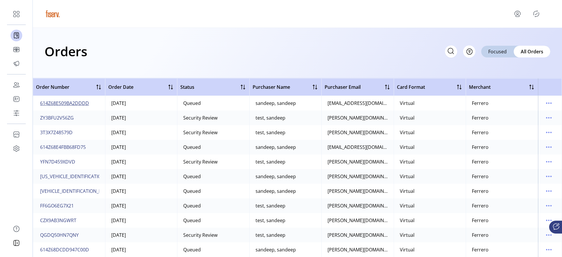
click at [82, 103] on span "614Z68E509BA2DDDD" at bounding box center [64, 103] width 49 height 7
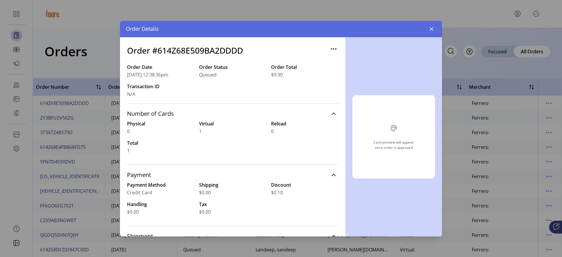
click at [199, 75] on span "Queued" at bounding box center [208, 74] width 18 height 7
drag, startPoint x: 199, startPoint y: 75, endPoint x: 234, endPoint y: 76, distance: 35.1
click at [233, 76] on div "Queued" at bounding box center [232, 74] width 67 height 7
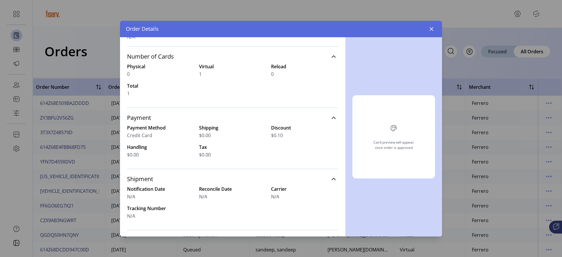
scroll to position [3, 0]
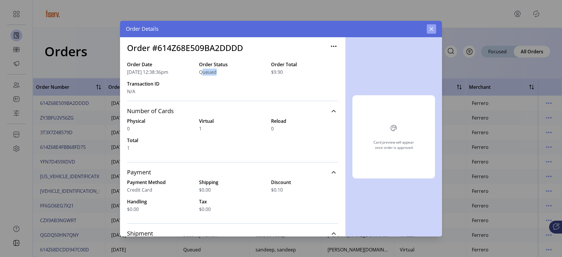
click at [433, 30] on icon "button" at bounding box center [432, 29] width 4 height 4
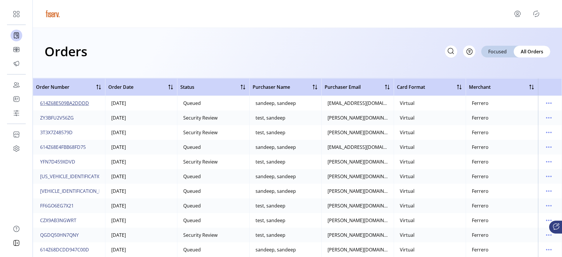
click at [67, 100] on span "614Z68E509BA2DDDD" at bounding box center [64, 103] width 49 height 7
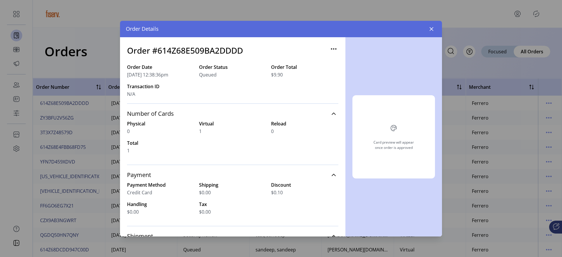
click at [205, 52] on h3 "Order #614Z68E509BA2DDDD" at bounding box center [185, 50] width 116 height 12
copy h3 "614Z68E509BA2DDDD"
click at [212, 83] on div "Order Date 10/07/2025 12:38:36pm Order Status Queued Order Total $9.90 Transact…" at bounding box center [232, 84] width 211 height 40
click at [428, 21] on div "Order Details" at bounding box center [281, 29] width 322 height 16
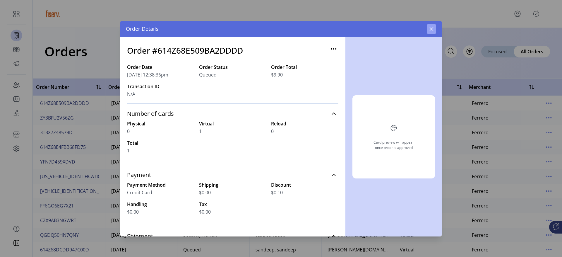
click at [428, 26] on button "button" at bounding box center [431, 28] width 9 height 9
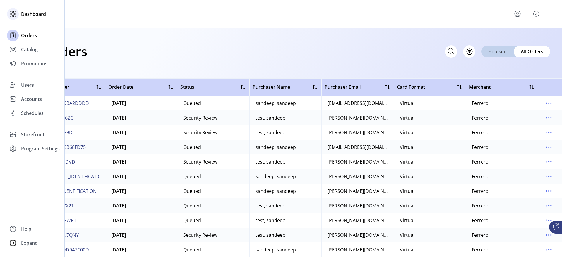
click at [22, 13] on span "Dashboard" at bounding box center [33, 14] width 25 height 7
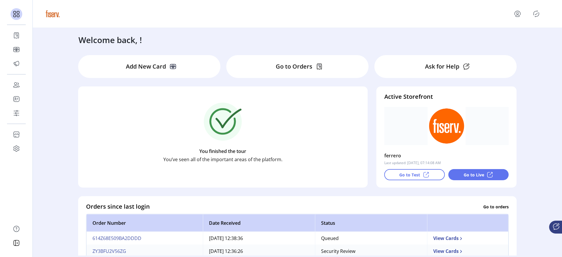
click at [468, 173] on p "Go to Live" at bounding box center [474, 175] width 20 height 6
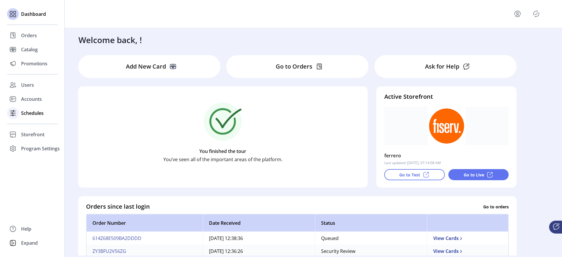
click at [24, 113] on span "Schedules" at bounding box center [32, 113] width 23 height 7
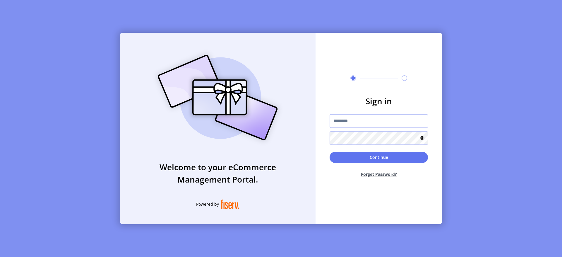
click at [339, 118] on input "text" at bounding box center [379, 120] width 98 height 13
type input "**********"
click at [371, 159] on button "Continue" at bounding box center [379, 157] width 98 height 11
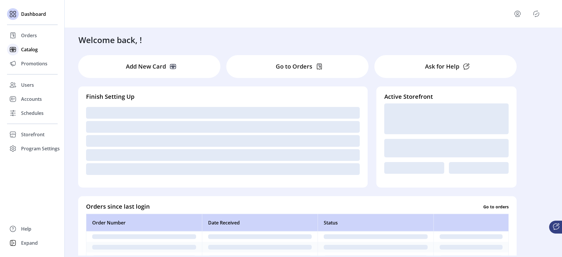
click at [11, 54] on icon at bounding box center [12, 49] width 9 height 9
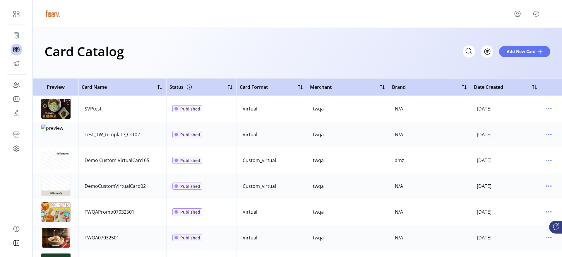
drag, startPoint x: 546, startPoint y: 110, endPoint x: 144, endPoint y: 0, distance: 416.9
click at [546, 110] on icon "menu" at bounding box center [548, 108] width 9 height 9
click at [517, 12] on icon "menu" at bounding box center [517, 13] width 9 height 9
click at [521, 42] on link "Sign Out" at bounding box center [531, 39] width 51 height 9
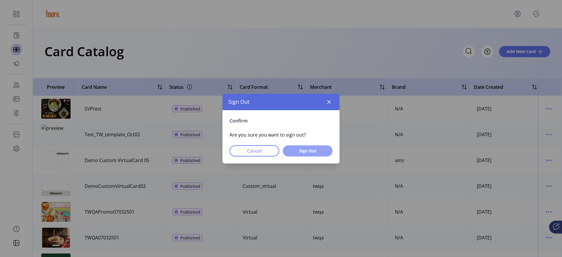
click at [299, 153] on span "Sign Out" at bounding box center [307, 151] width 35 height 6
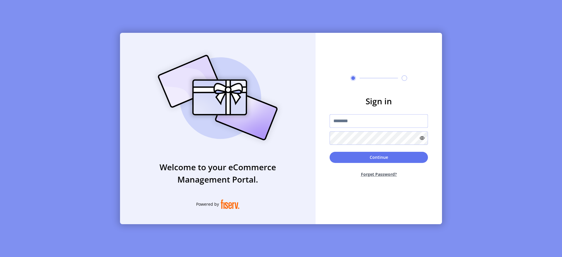
click at [347, 123] on input "text" at bounding box center [379, 120] width 98 height 13
type input "**********"
click at [373, 153] on button "Continue" at bounding box center [379, 157] width 98 height 11
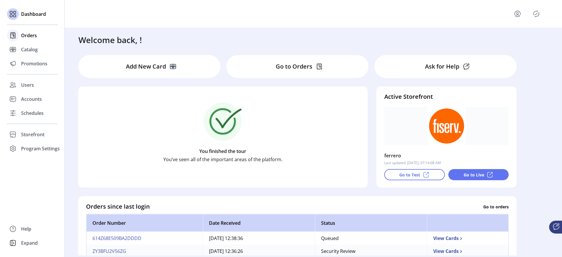
click at [20, 37] on div "Orders" at bounding box center [32, 35] width 51 height 14
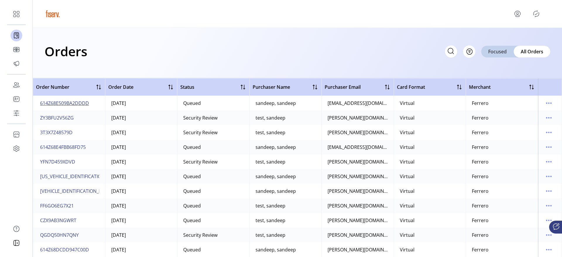
click at [83, 103] on span "614Z68E509BA2DDDD" at bounding box center [64, 103] width 49 height 7
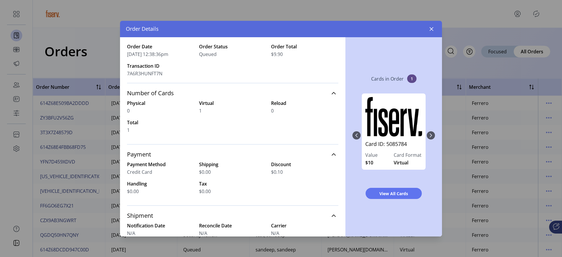
scroll to position [27, 0]
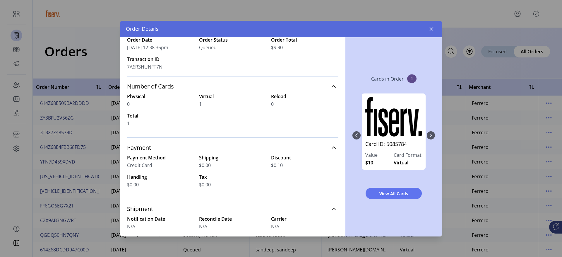
drag, startPoint x: 196, startPoint y: 162, endPoint x: 213, endPoint y: 181, distance: 25.3
click at [213, 181] on div "Payment Method Credit Card Shipping $0.00 Discount $0.10 Handling $0.00 Tax $0.…" at bounding box center [232, 171] width 211 height 34
click at [218, 156] on label "Shipping" at bounding box center [232, 157] width 67 height 7
drag, startPoint x: 197, startPoint y: 166, endPoint x: 218, endPoint y: 183, distance: 27.1
click at [218, 183] on div "Payment Method Credit Card Shipping $0.00 Discount $0.10 Handling $0.00 Tax $0.…" at bounding box center [232, 171] width 211 height 34
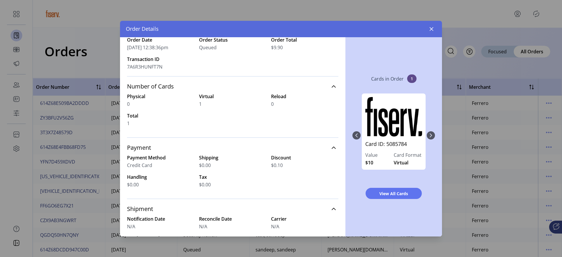
click at [309, 136] on div "Number of Cards Physical 0 Virtual 1 Reload 0 Total 1" at bounding box center [232, 106] width 211 height 61
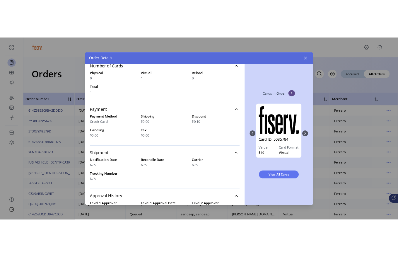
scroll to position [0, 0]
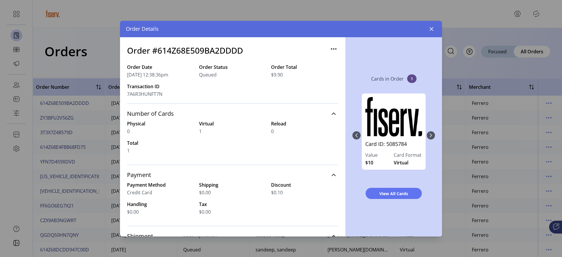
click at [384, 185] on div "View All Cards" at bounding box center [394, 193] width 83 height 20
click at [382, 192] on span "View All Cards" at bounding box center [393, 193] width 41 height 6
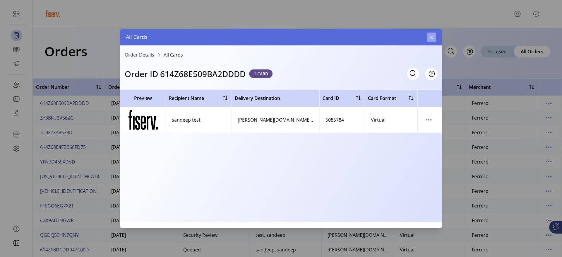
click at [431, 39] on icon "button" at bounding box center [431, 37] width 5 height 5
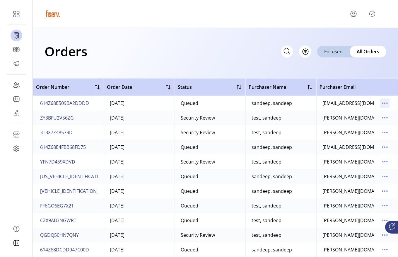
click at [385, 103] on icon "menu" at bounding box center [385, 103] width 1 height 1
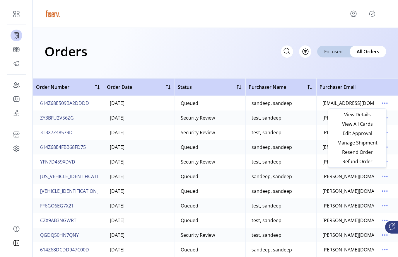
click at [310, 112] on td "test, sandeep" at bounding box center [280, 117] width 71 height 15
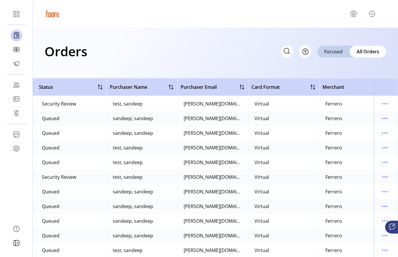
scroll to position [0, 139]
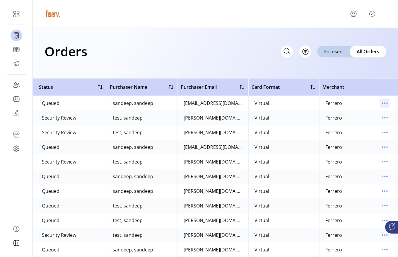
click at [385, 102] on icon "menu" at bounding box center [384, 102] width 9 height 9
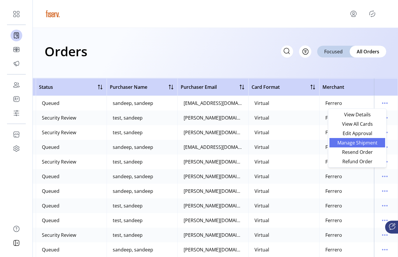
click at [361, 143] on span "Manage Shipment" at bounding box center [357, 142] width 49 height 5
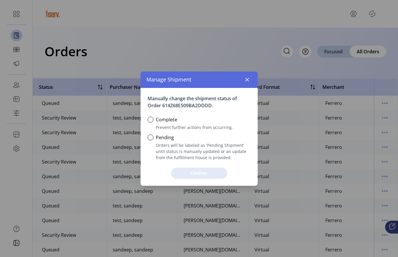
scroll to position [4, 2]
click at [248, 81] on icon "button" at bounding box center [247, 80] width 4 height 4
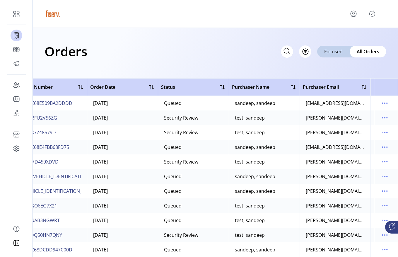
scroll to position [0, 0]
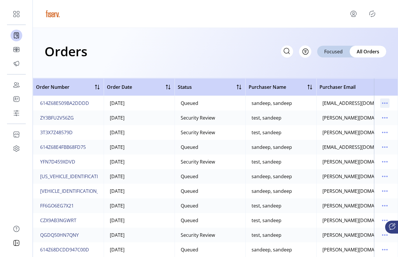
click at [382, 103] on icon "menu" at bounding box center [382, 103] width 1 height 1
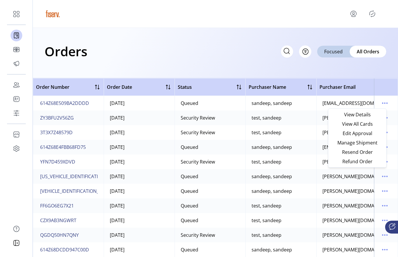
click at [262, 111] on td "test, sandeep" at bounding box center [280, 117] width 71 height 15
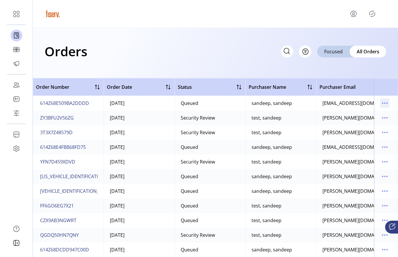
click at [380, 105] on icon "menu" at bounding box center [384, 102] width 9 height 9
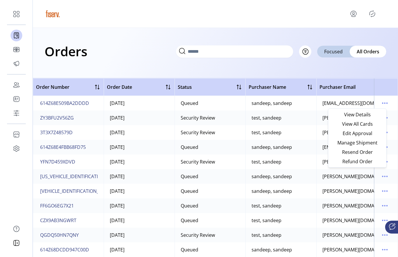
click at [187, 52] on icon at bounding box center [181, 50] width 9 height 9
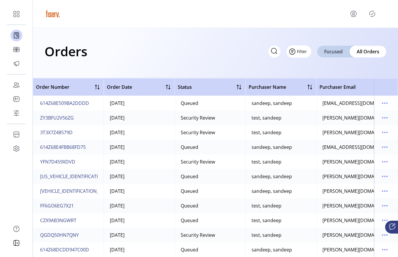
click at [305, 53] on span "Filter" at bounding box center [302, 51] width 10 height 6
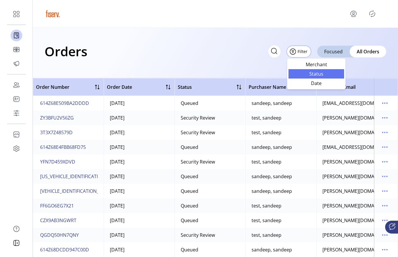
click at [312, 74] on span "Status" at bounding box center [316, 73] width 49 height 5
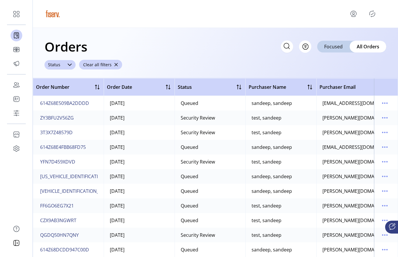
click at [67, 64] on icon at bounding box center [69, 64] width 5 height 5
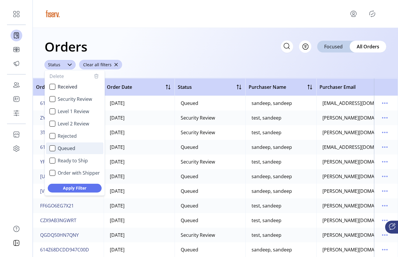
click at [49, 151] on li "Queued" at bounding box center [74, 148] width 57 height 12
click at [54, 102] on li "Security Review" at bounding box center [74, 99] width 57 height 12
click at [88, 187] on span "Apply Filter" at bounding box center [74, 188] width 39 height 6
click at [54, 150] on div "Queued" at bounding box center [52, 148] width 6 height 6
click at [86, 188] on span "Apply Filter" at bounding box center [74, 188] width 39 height 6
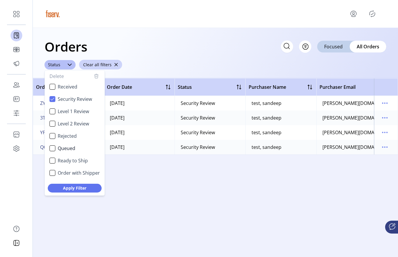
click at [232, 58] on div "Orders Filter Focused All Orders ****** Status Delete Received Security Review …" at bounding box center [215, 53] width 365 height 50
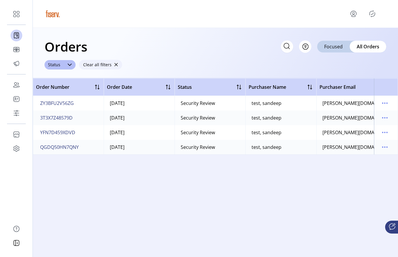
click at [113, 68] on button "Clear all filters" at bounding box center [100, 65] width 43 height 10
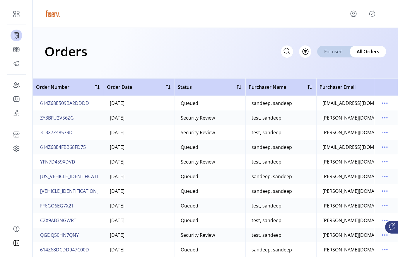
click at [337, 52] on span "Focused" at bounding box center [333, 51] width 18 height 7
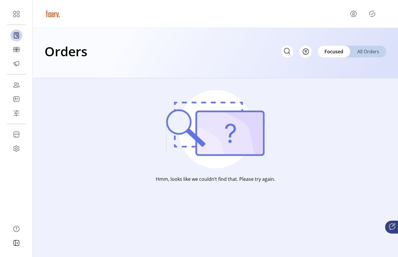
click at [363, 53] on span "All Orders" at bounding box center [368, 51] width 22 height 7
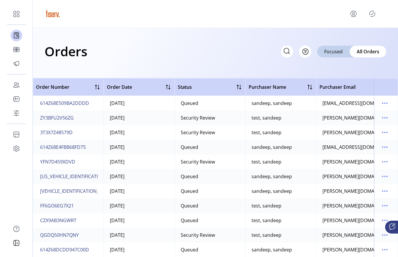
drag, startPoint x: 184, startPoint y: 105, endPoint x: 216, endPoint y: 105, distance: 31.6
click at [216, 105] on td "Queued" at bounding box center [210, 103] width 71 height 15
click at [273, 64] on div "Orders Filter Focused All Orders" at bounding box center [215, 53] width 365 height 50
click at [283, 49] on icon at bounding box center [286, 50] width 9 height 9
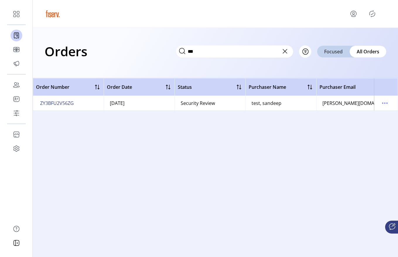
drag, startPoint x: 315, startPoint y: 104, endPoint x: 374, endPoint y: 106, distance: 59.2
click at [374, 106] on tr "ZY3BFU2V56ZG Today Security Review test, sandeep sandeepkumar.ma@fiserv.com Vir…" at bounding box center [293, 103] width 520 height 15
copy table "Order Number Order Date Status Purchaser Name Purchaser Email Card Format Merch…"
click at [231, 56] on input "***" at bounding box center [234, 51] width 117 height 12
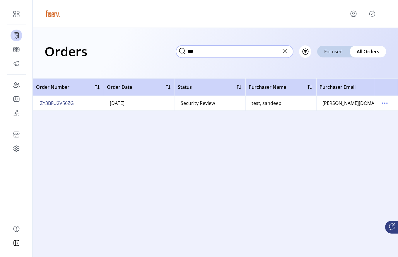
click at [231, 56] on input "***" at bounding box center [234, 51] width 117 height 12
paste input "**********"
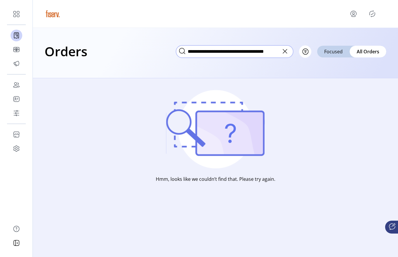
drag, startPoint x: 257, startPoint y: 51, endPoint x: 355, endPoint y: 60, distance: 98.5
click at [355, 60] on div "**********" at bounding box center [216, 51] width 342 height 20
click at [190, 52] on input "**********" at bounding box center [234, 51] width 117 height 12
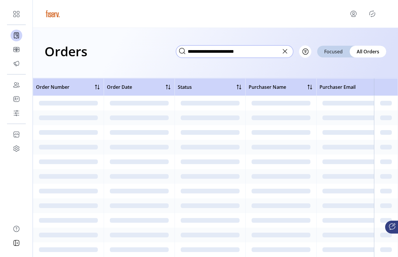
type input "**********"
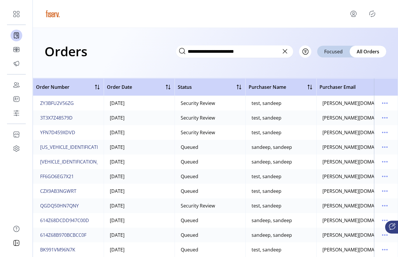
click at [285, 51] on icon at bounding box center [284, 51] width 9 height 9
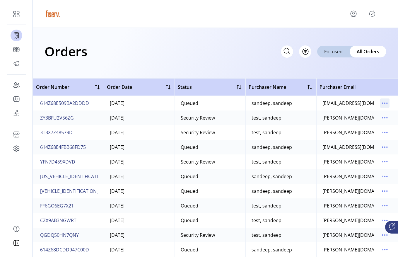
click at [382, 101] on icon "menu" at bounding box center [384, 102] width 9 height 9
click at [382, 102] on icon "menu" at bounding box center [384, 102] width 9 height 9
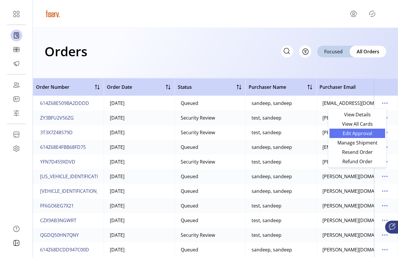
click at [363, 133] on span "Edit Approval" at bounding box center [357, 133] width 49 height 5
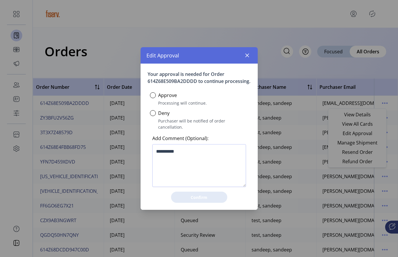
scroll to position [4, 2]
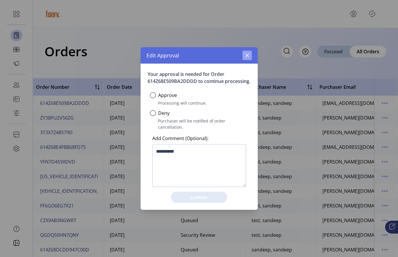
click at [248, 53] on icon "button" at bounding box center [247, 55] width 5 height 5
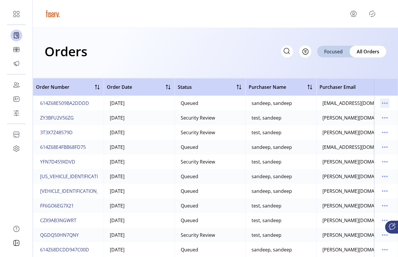
click at [381, 106] on icon "menu" at bounding box center [384, 102] width 9 height 9
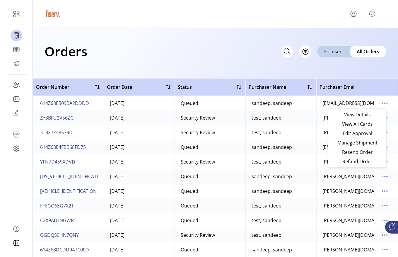
click at [281, 57] on div "Orders Filter Focused All Orders" at bounding box center [216, 51] width 342 height 20
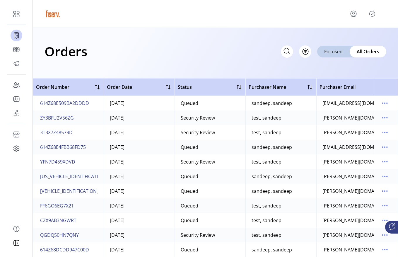
click at [271, 57] on div "Orders Filter Focused All Orders" at bounding box center [216, 51] width 342 height 20
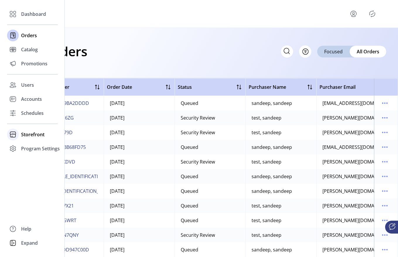
click at [19, 136] on div "Storefront" at bounding box center [32, 134] width 51 height 14
click at [34, 145] on span "Configuration" at bounding box center [36, 146] width 31 height 7
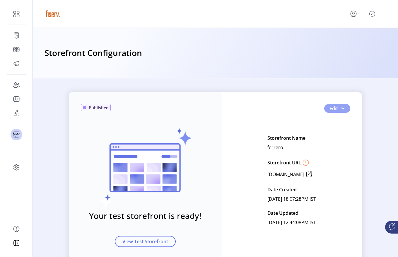
click at [346, 109] on button "Edit" at bounding box center [337, 108] width 26 height 9
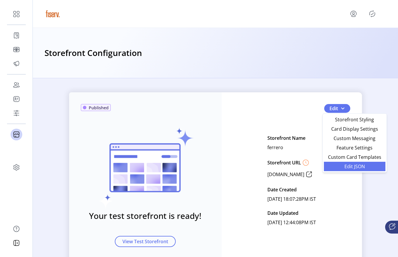
click at [339, 163] on link "Edit JSON" at bounding box center [354, 166] width 61 height 9
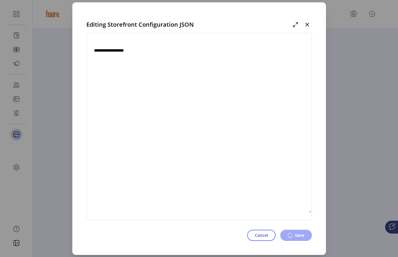
type textarea "**********"
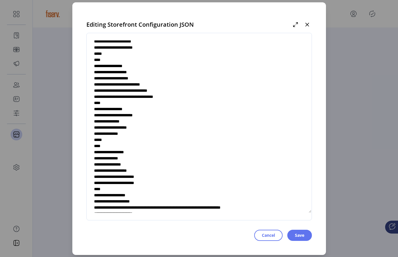
scroll to position [1947, 0]
click at [188, 107] on textarea at bounding box center [199, 126] width 225 height 173
click at [202, 110] on textarea at bounding box center [199, 126] width 225 height 173
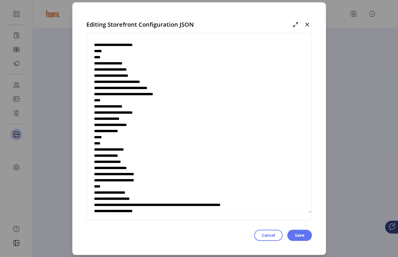
scroll to position [1949, 0]
click at [105, 112] on textarea at bounding box center [199, 126] width 225 height 173
click at [151, 107] on textarea at bounding box center [199, 126] width 225 height 173
drag, startPoint x: 107, startPoint y: 106, endPoint x: 155, endPoint y: 110, distance: 48.8
click at [155, 110] on textarea at bounding box center [199, 126] width 225 height 173
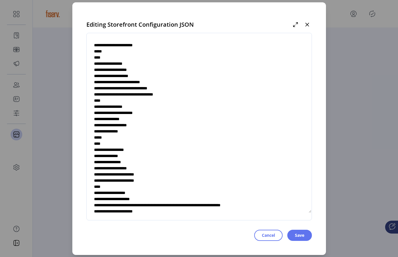
click at [155, 110] on textarea at bounding box center [199, 126] width 225 height 173
drag, startPoint x: 126, startPoint y: 106, endPoint x: 175, endPoint y: 107, distance: 48.9
click at [175, 107] on textarea at bounding box center [199, 126] width 225 height 173
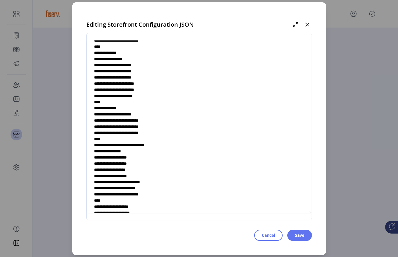
scroll to position [1849, 0]
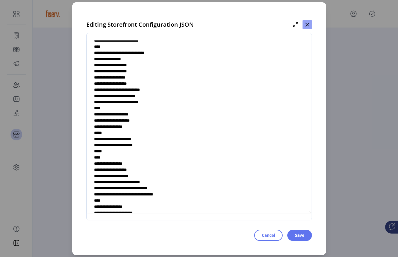
click at [307, 25] on icon "button" at bounding box center [307, 25] width 4 height 4
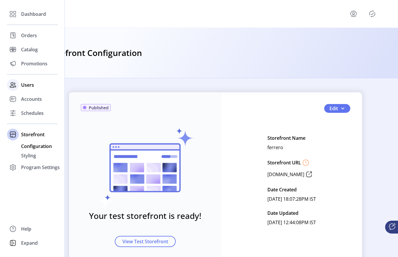
click at [9, 86] on icon at bounding box center [12, 84] width 9 height 9
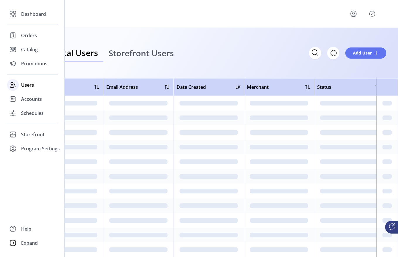
click at [28, 83] on span "Users" at bounding box center [27, 84] width 13 height 7
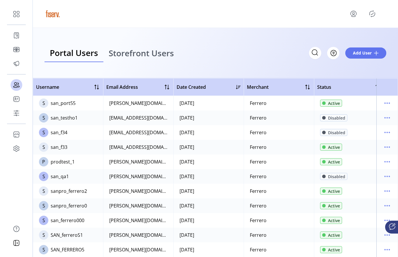
click at [131, 52] on span "Storefront Users" at bounding box center [141, 53] width 65 height 8
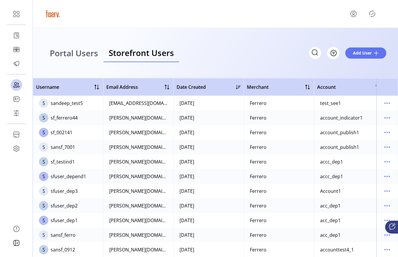
click at [372, 13] on icon "Publisher Panel" at bounding box center [372, 13] width 9 height 9
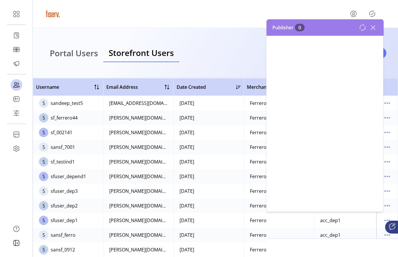
click at [372, 13] on icon "Publisher Panel" at bounding box center [372, 13] width 9 height 9
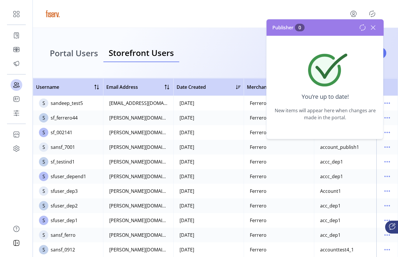
click at [372, 28] on icon at bounding box center [372, 27] width 9 height 9
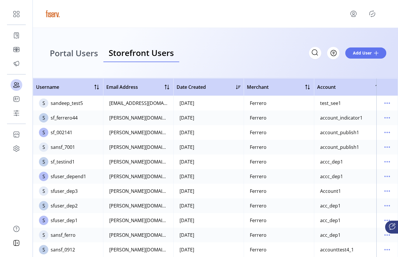
click at [92, 56] on span "Portal Users" at bounding box center [74, 53] width 48 height 8
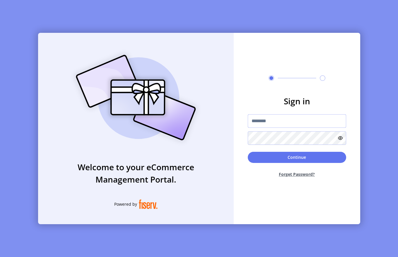
click at [276, 120] on input "text" at bounding box center [297, 120] width 98 height 13
click at [269, 125] on input "text" at bounding box center [297, 120] width 98 height 13
type input "**********"
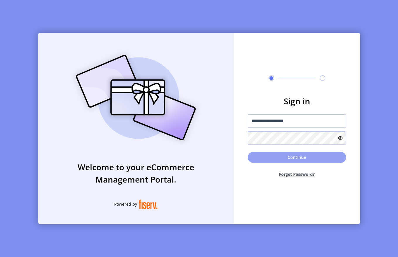
click at [294, 158] on button "Continue" at bounding box center [297, 157] width 98 height 11
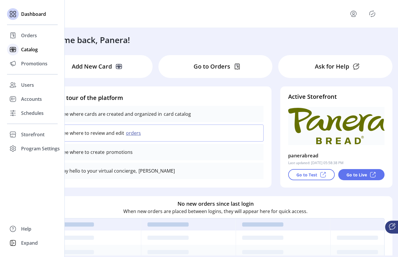
click at [17, 48] on icon at bounding box center [12, 49] width 9 height 9
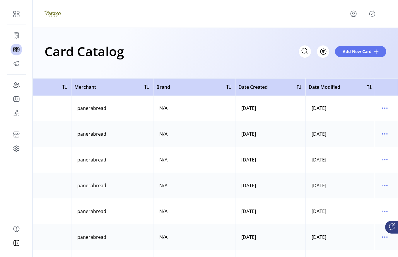
scroll to position [877, 240]
click at [380, 135] on icon "menu" at bounding box center [384, 133] width 9 height 9
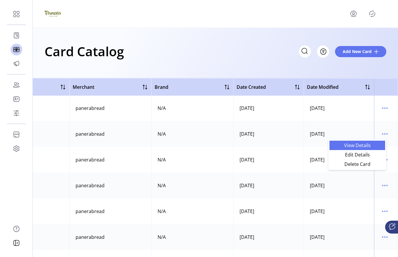
click at [361, 146] on span "View Details" at bounding box center [357, 145] width 49 height 5
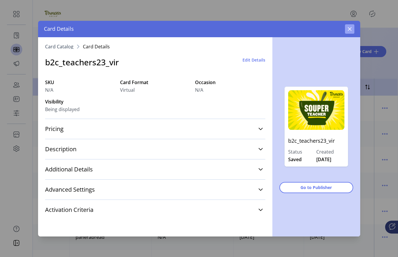
click at [349, 29] on icon "button" at bounding box center [349, 29] width 5 height 5
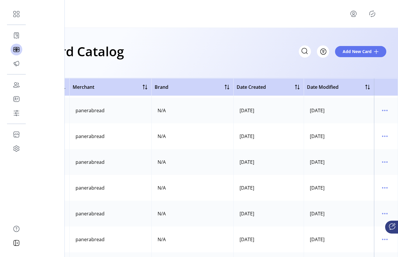
scroll to position [2072, 240]
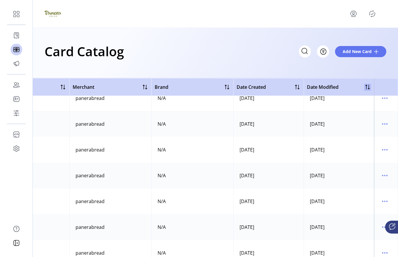
click at [364, 88] on div at bounding box center [367, 86] width 7 height 7
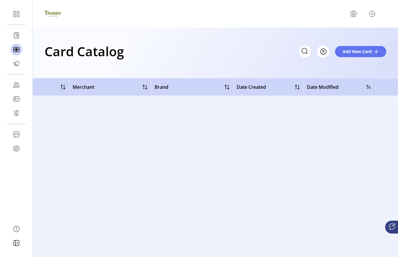
scroll to position [0, 240]
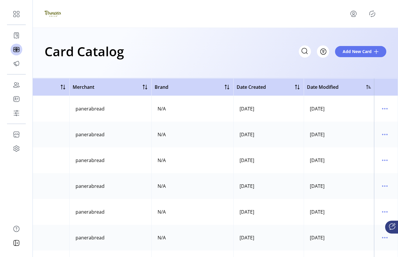
click at [366, 86] on div at bounding box center [368, 87] width 5 height 5
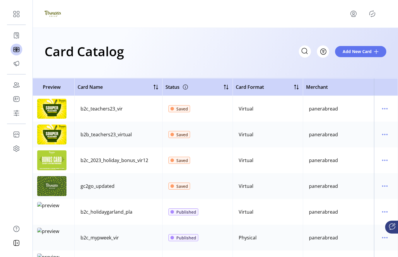
scroll to position [0, 0]
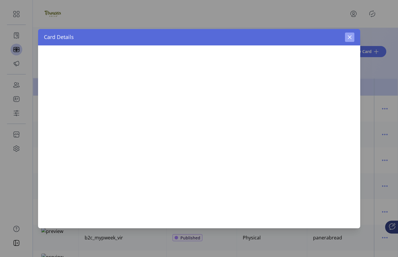
click at [350, 40] on button "button" at bounding box center [349, 37] width 9 height 9
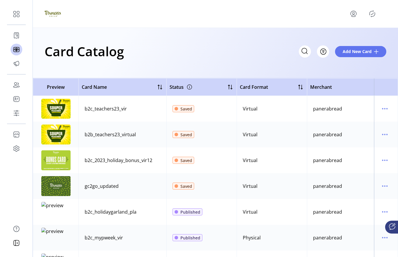
click at [358, 12] on icon "menu" at bounding box center [353, 13] width 9 height 9
click at [360, 40] on span "Sign Out" at bounding box center [368, 39] width 44 height 5
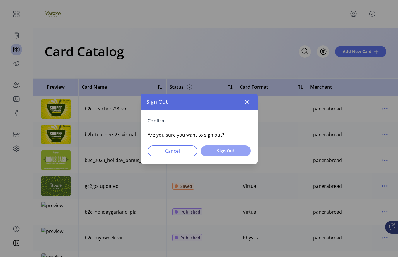
click at [214, 150] on span "Sign Out" at bounding box center [226, 151] width 35 height 6
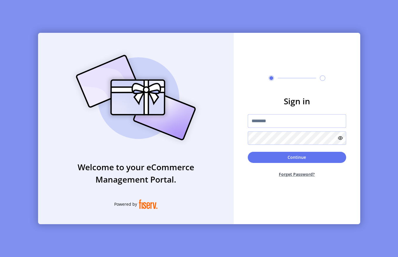
click at [285, 121] on input "text" at bounding box center [297, 120] width 98 height 13
type input "**********"
click at [266, 149] on form "**********" at bounding box center [297, 138] width 127 height 87
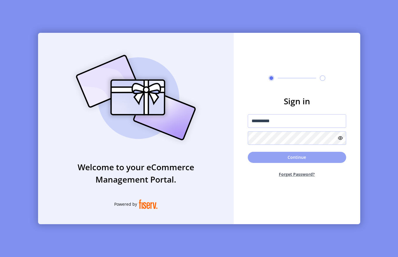
click at [265, 156] on button "Continue" at bounding box center [297, 157] width 98 height 11
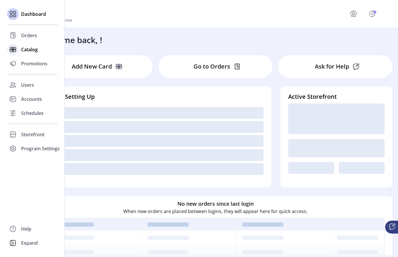
click at [18, 49] on div at bounding box center [13, 50] width 12 height 12
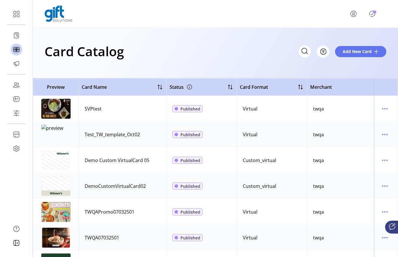
click at [356, 13] on icon "menu" at bounding box center [354, 13] width 6 height 4
click at [356, 42] on link "Sign Out" at bounding box center [367, 39] width 51 height 9
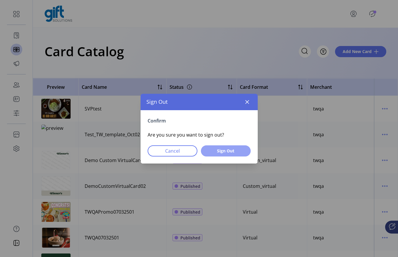
click at [232, 154] on button "Sign Out" at bounding box center [226, 150] width 50 height 11
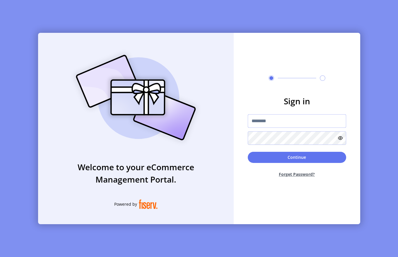
click at [291, 117] on input "text" at bounding box center [297, 120] width 98 height 13
type input "**********"
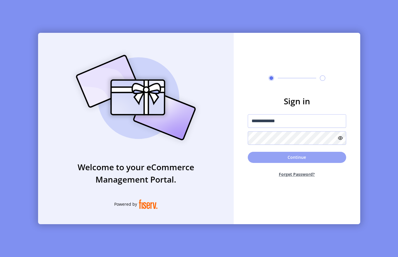
click at [283, 157] on button "Continue" at bounding box center [297, 157] width 98 height 11
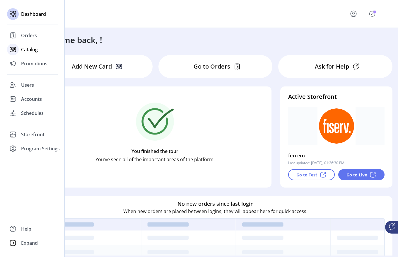
click at [14, 48] on icon at bounding box center [12, 49] width 9 height 9
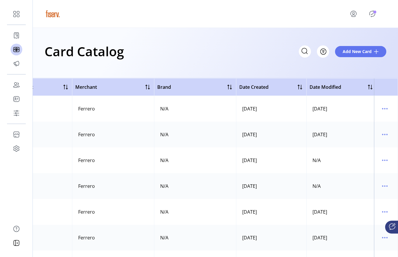
scroll to position [0, 240]
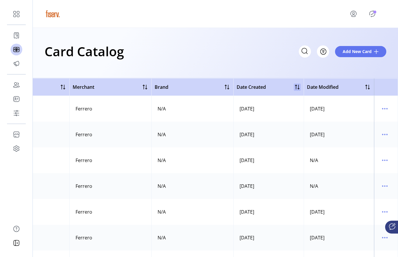
click at [298, 88] on div at bounding box center [297, 86] width 7 height 7
click at [383, 108] on icon "menu" at bounding box center [384, 108] width 9 height 9
click at [354, 130] on span "Edit Details" at bounding box center [357, 129] width 49 height 5
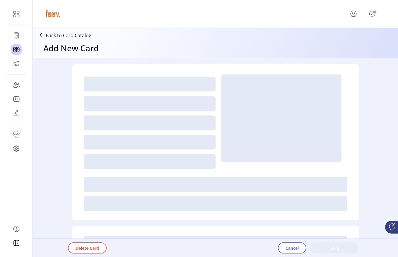
type textarea "*****"
type input "*"
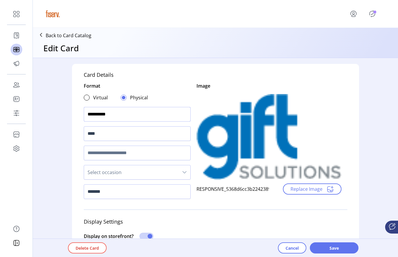
click at [163, 117] on input "**********" at bounding box center [137, 114] width 107 height 15
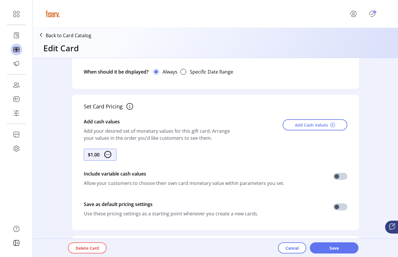
scroll to position [186, 0]
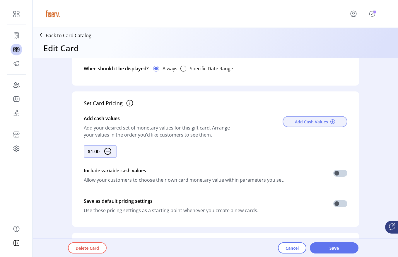
click at [312, 121] on span "Add Cash Values" at bounding box center [311, 122] width 33 height 6
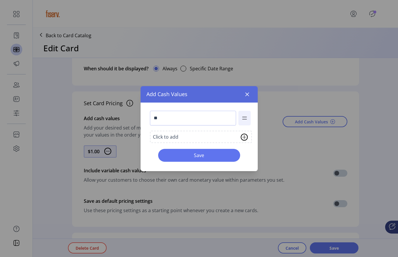
click at [188, 135] on div "Click to add" at bounding box center [201, 137] width 102 height 12
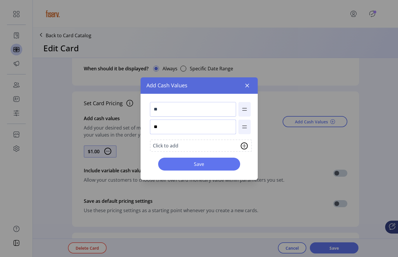
click at [173, 128] on input "**" at bounding box center [193, 126] width 86 height 15
type input "**"
click at [182, 163] on span "Save" at bounding box center [199, 163] width 67 height 7
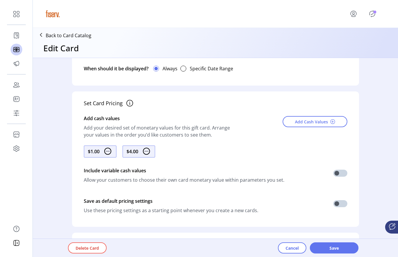
click at [144, 151] on img at bounding box center [146, 151] width 7 height 7
click at [305, 129] on div "Add Cash Values" at bounding box center [309, 126] width 75 height 29
click at [305, 127] on div "Add Cash Values" at bounding box center [309, 126] width 75 height 29
click at [279, 119] on div "Add Cash Values" at bounding box center [309, 126] width 75 height 29
click at [283, 119] on button "Add Cash Values" at bounding box center [315, 121] width 65 height 11
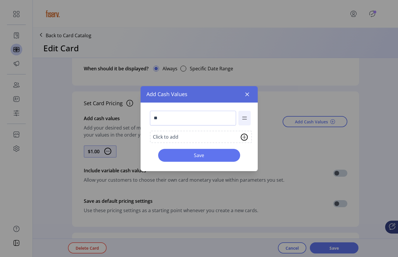
click at [179, 141] on div "Click to add" at bounding box center [201, 137] width 102 height 12
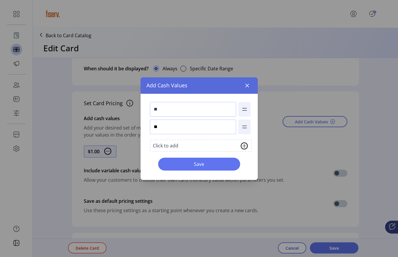
click at [166, 129] on input "**" at bounding box center [193, 126] width 86 height 15
type input "**"
click at [189, 161] on span "Save" at bounding box center [199, 163] width 67 height 7
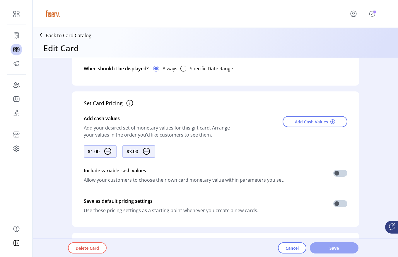
click at [346, 251] on span "Save" at bounding box center [333, 248] width 33 height 6
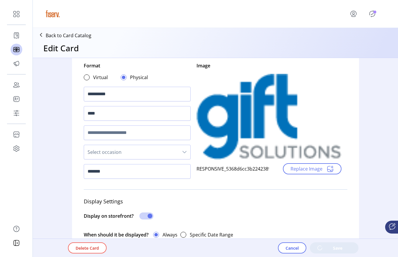
scroll to position [0, 0]
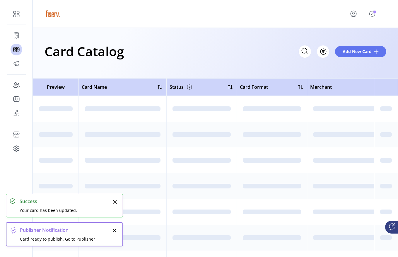
click at [372, 14] on icon "Publisher Panel" at bounding box center [372, 13] width 9 height 9
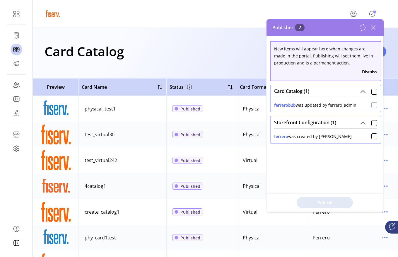
click at [371, 105] on div at bounding box center [374, 105] width 6 height 6
click at [323, 202] on span "Publish 1 Items" at bounding box center [324, 202] width 41 height 6
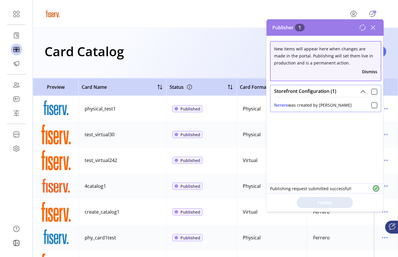
click at [376, 29] on icon at bounding box center [372, 27] width 9 height 9
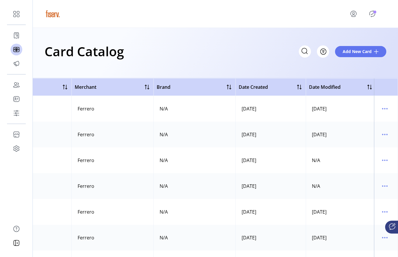
scroll to position [0, 240]
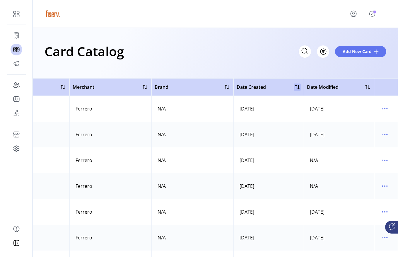
click at [295, 85] on div at bounding box center [297, 86] width 7 height 7
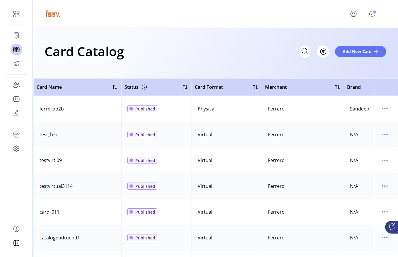
scroll to position [0, 45]
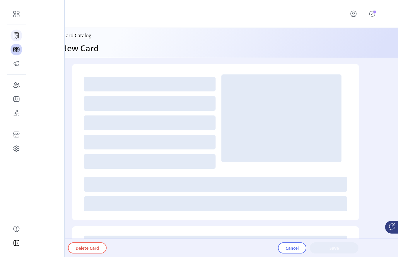
type textarea "*****"
type input "*"
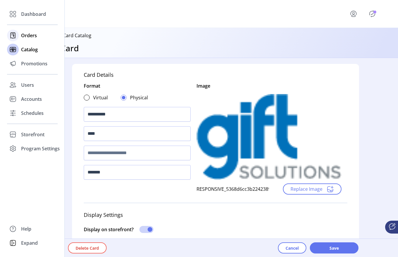
click at [7, 33] on div at bounding box center [13, 35] width 12 height 14
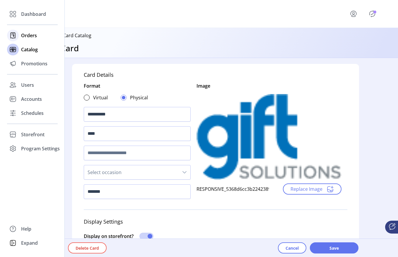
click at [19, 33] on div "Orders" at bounding box center [32, 35] width 51 height 14
